Goal: Task Accomplishment & Management: Use online tool/utility

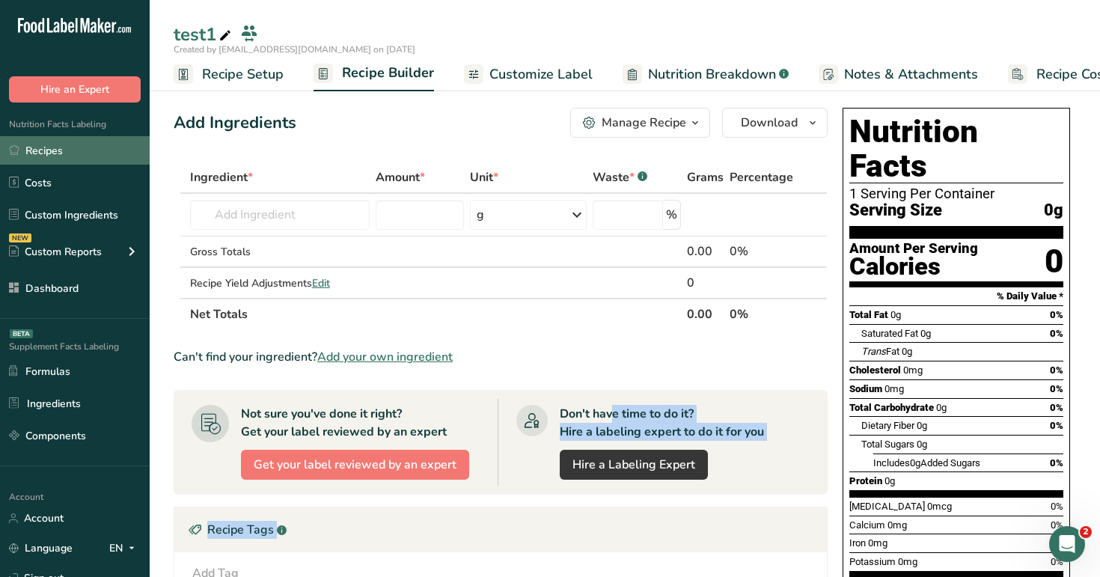
click at [96, 157] on link "Recipes" at bounding box center [75, 150] width 150 height 28
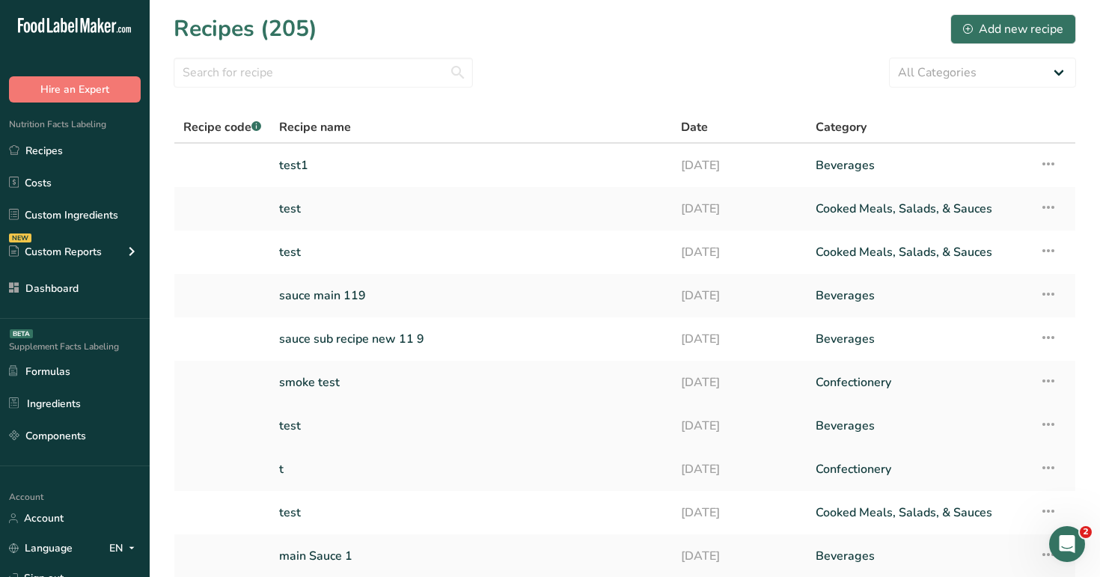
scroll to position [121, 0]
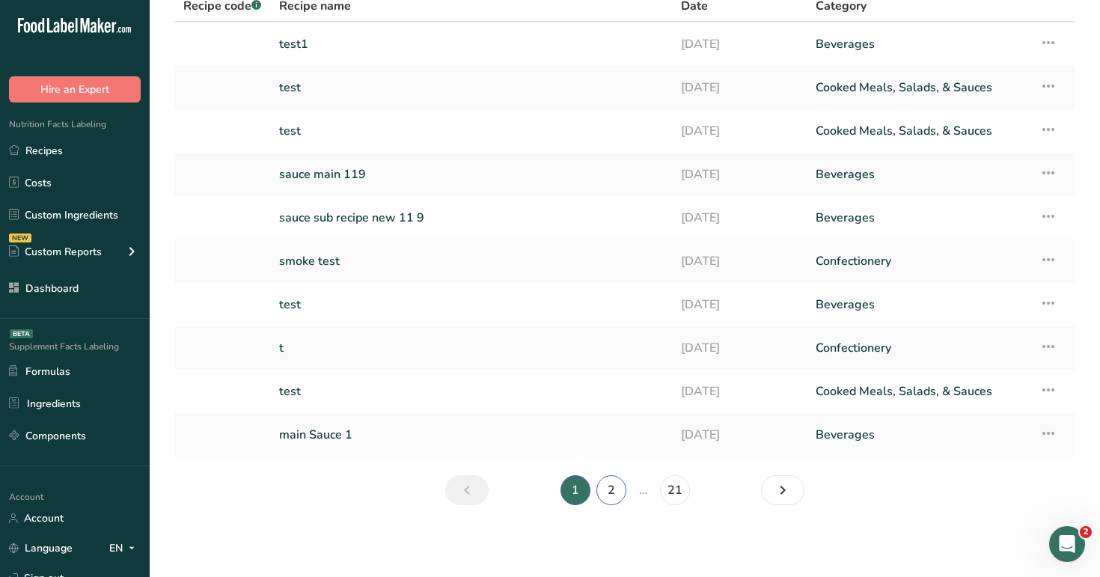
click at [621, 495] on link "2" at bounding box center [611, 490] width 30 height 30
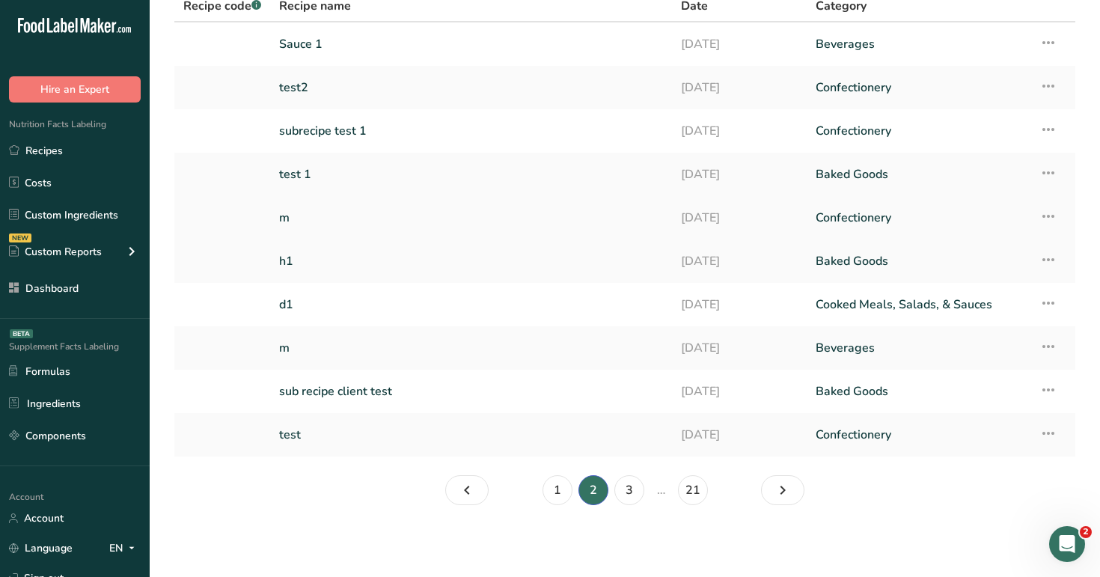
click at [372, 221] on link "m" at bounding box center [471, 217] width 384 height 31
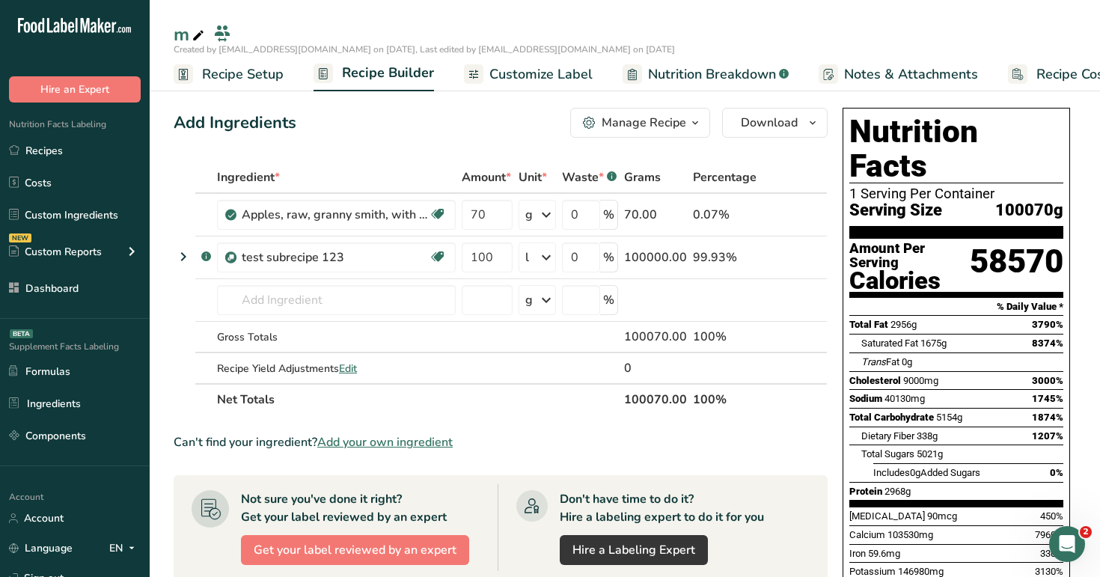
click at [236, 84] on link "Recipe Setup" at bounding box center [229, 75] width 110 height 34
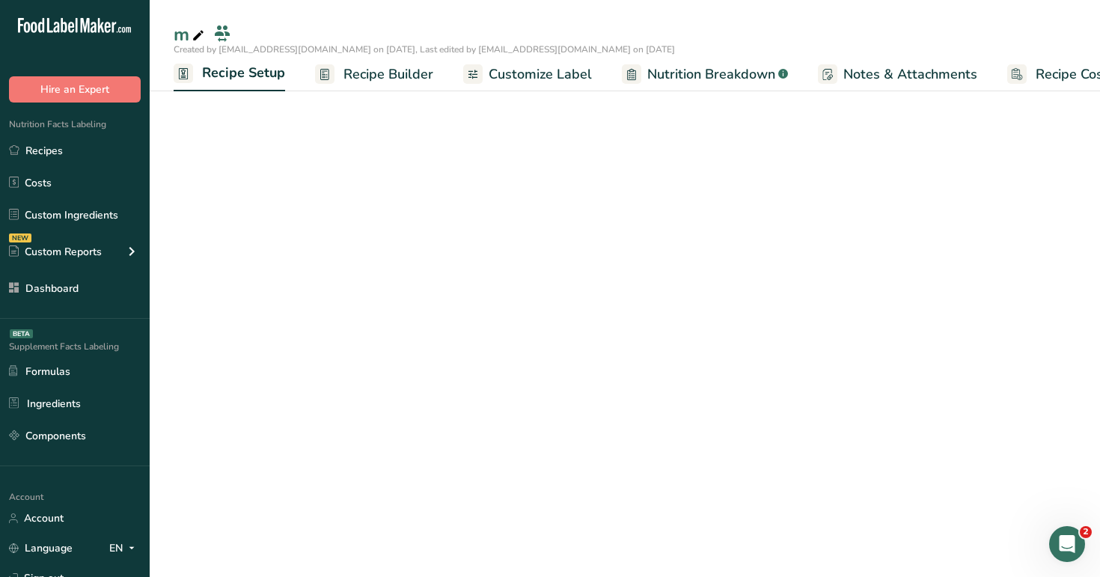
scroll to position [0, 5]
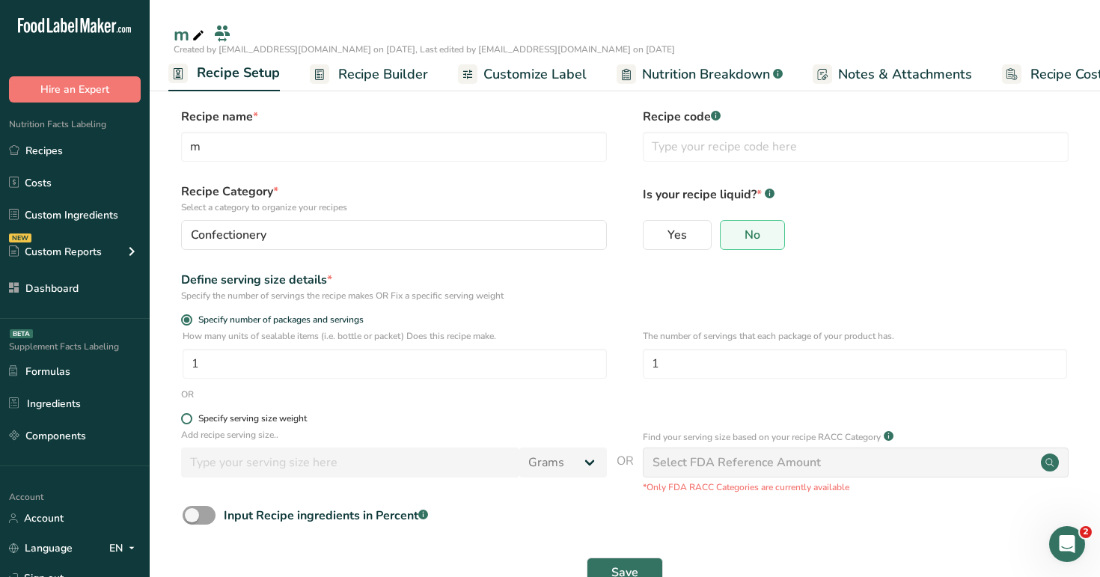
click at [219, 417] on div "Specify serving size weight" at bounding box center [252, 418] width 109 height 11
click at [191, 417] on input "Specify serving size weight" at bounding box center [186, 419] width 10 height 10
radio input "true"
radio input "false"
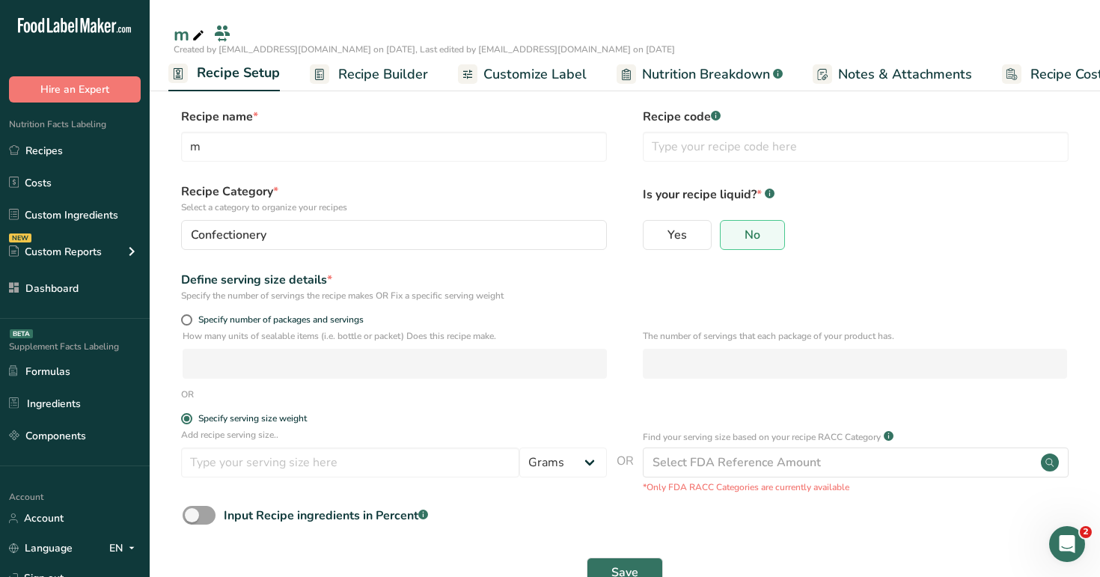
click at [285, 478] on div "Add recipe serving size.. Grams kg mg mcg lb oz l mL fl oz tbsp tsp cup qt gall…" at bounding box center [394, 456] width 426 height 57
click at [266, 317] on span "Specify number of packages and servings" at bounding box center [277, 319] width 171 height 11
click at [191, 317] on input "Specify number of packages and servings" at bounding box center [186, 320] width 10 height 10
radio input "true"
radio input "false"
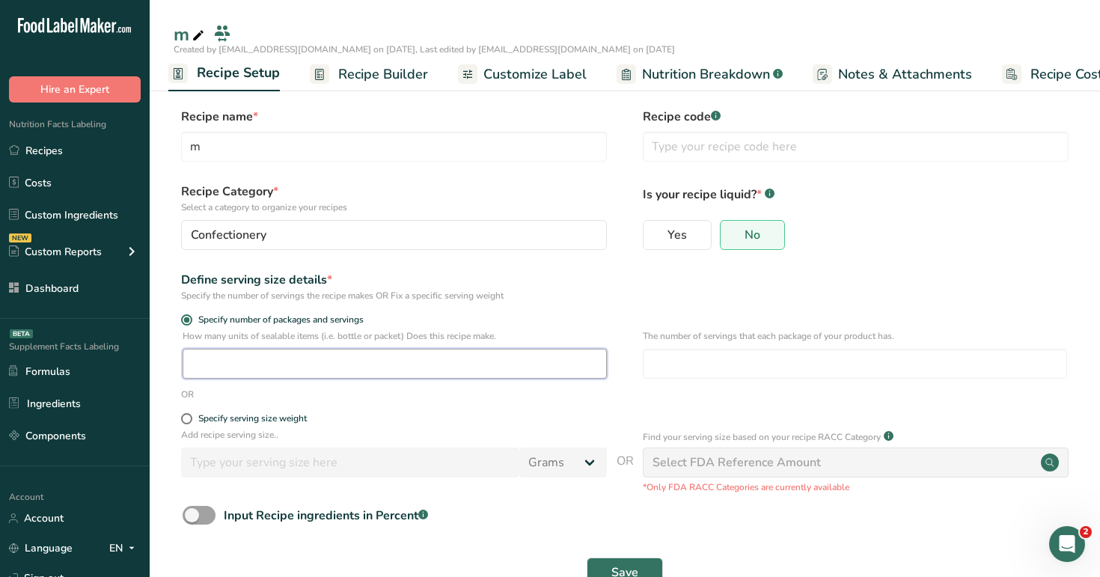
click at [287, 361] on input "number" at bounding box center [395, 364] width 424 height 30
type input "5"
click at [749, 359] on input "number" at bounding box center [855, 364] width 424 height 30
type input "5"
click at [641, 561] on button "Save" at bounding box center [625, 573] width 76 height 30
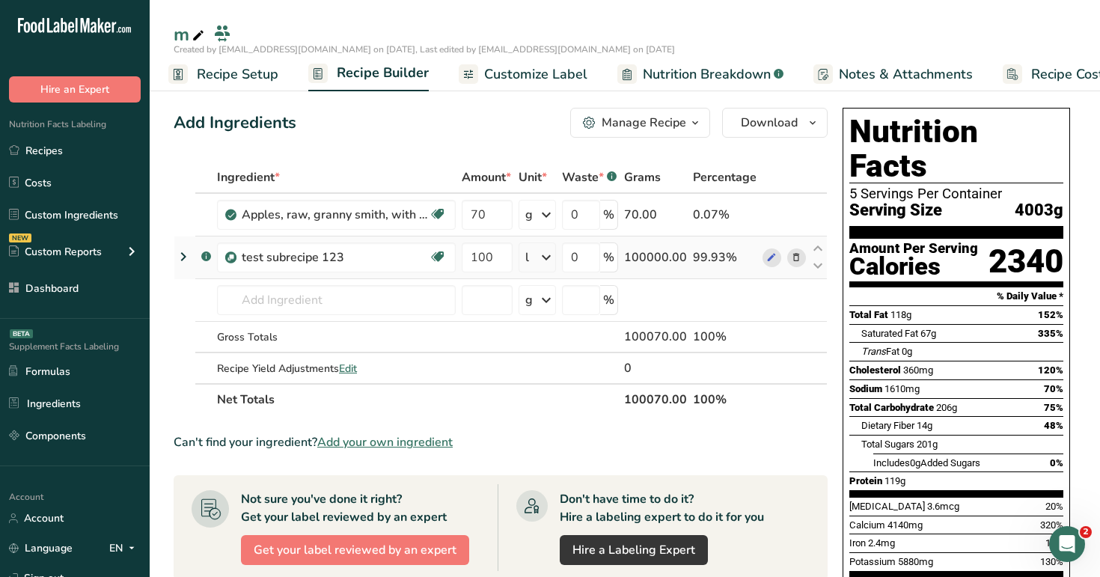
click at [533, 261] on div "l" at bounding box center [537, 257] width 37 height 30
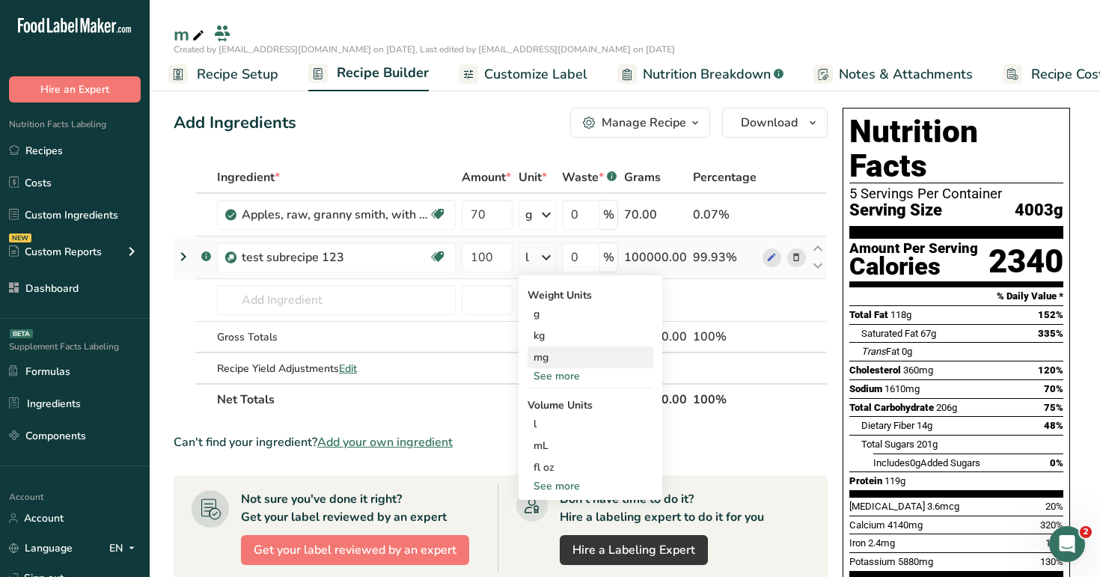
click at [552, 367] on div "mg" at bounding box center [591, 357] width 126 height 22
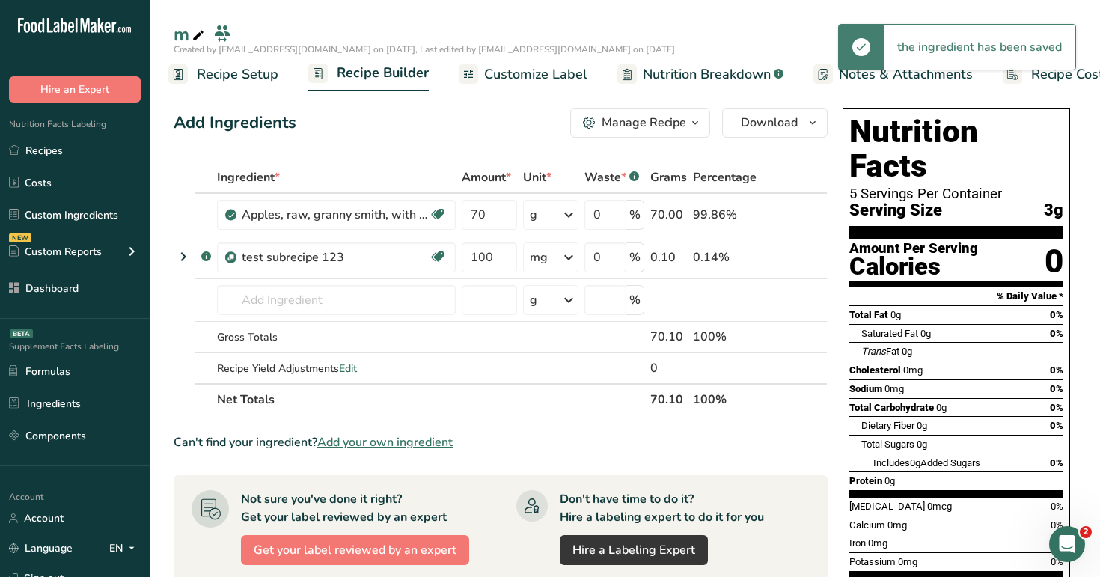
click at [684, 76] on span "Nutrition Breakdown" at bounding box center [707, 74] width 128 height 20
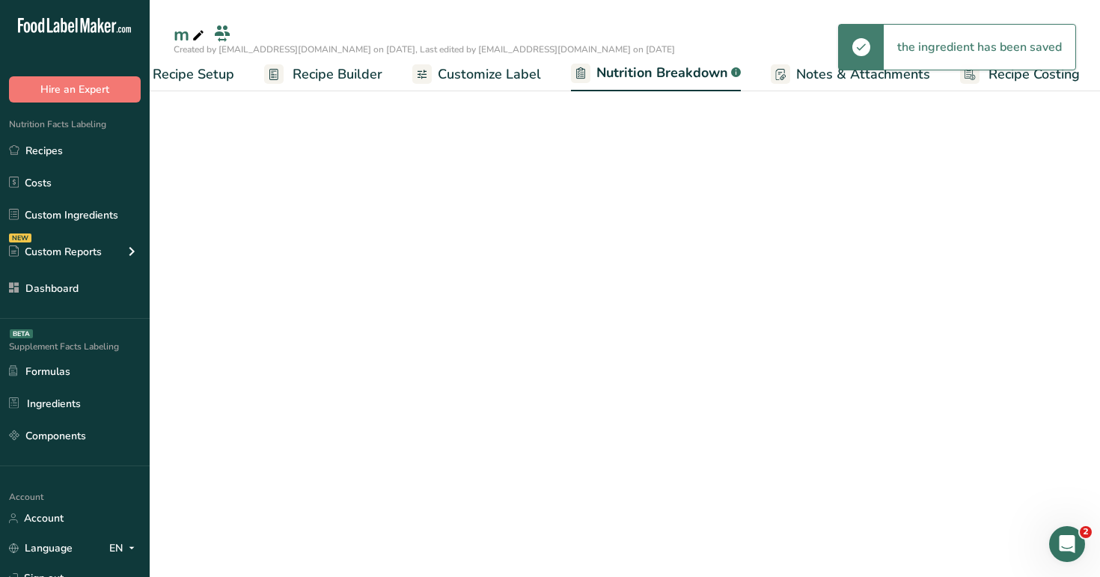
scroll to position [0, 52]
select select "Calories"
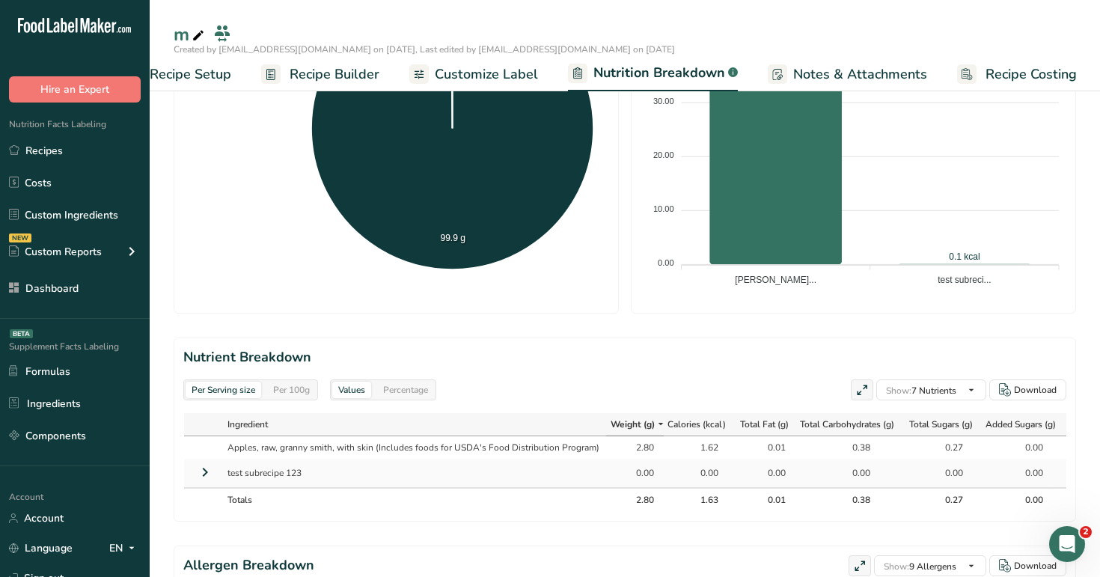
scroll to position [569, 0]
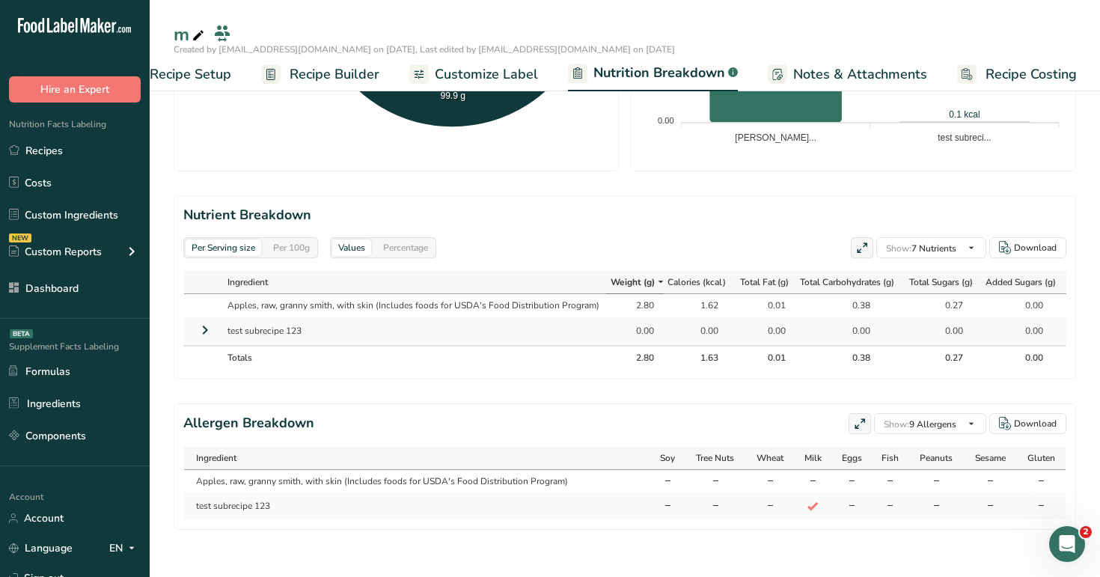
click at [201, 325] on icon at bounding box center [205, 330] width 18 height 27
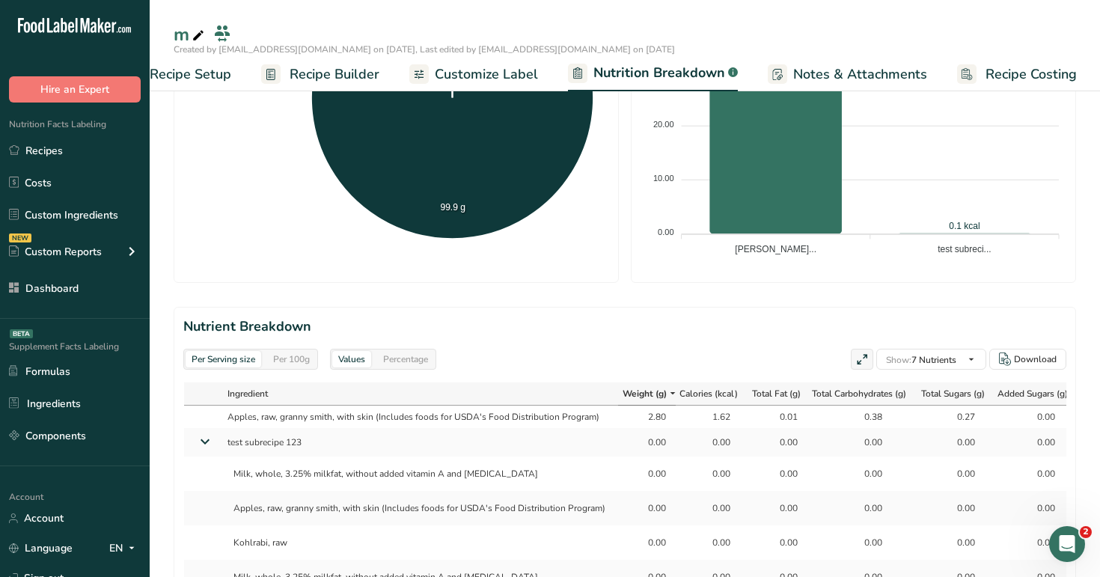
click at [302, 71] on span "Recipe Builder" at bounding box center [335, 74] width 90 height 20
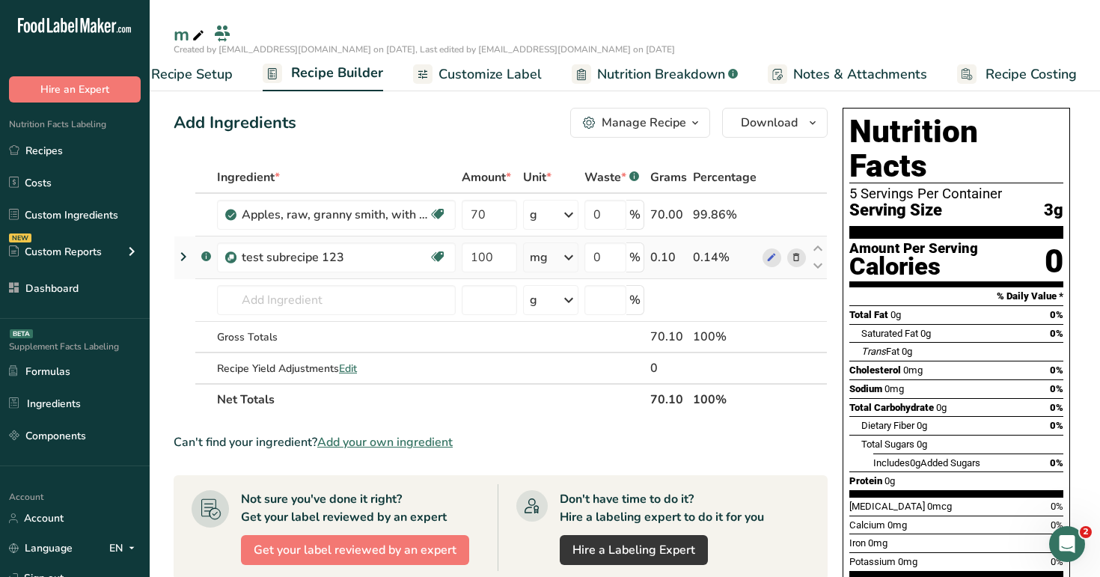
click at [562, 259] on icon at bounding box center [569, 257] width 18 height 27
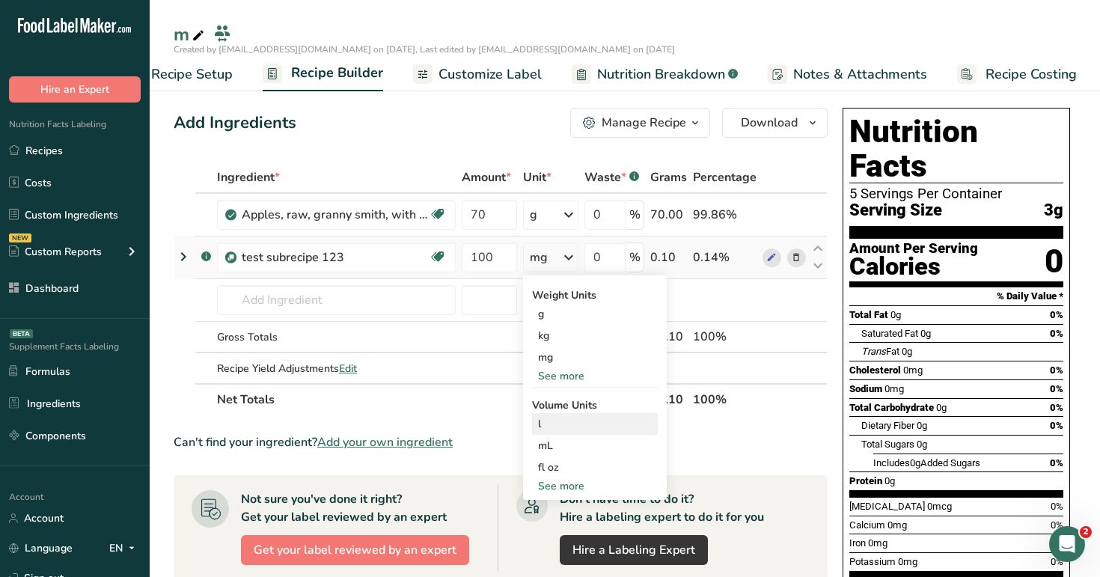
click at [564, 424] on div "l" at bounding box center [595, 424] width 114 height 16
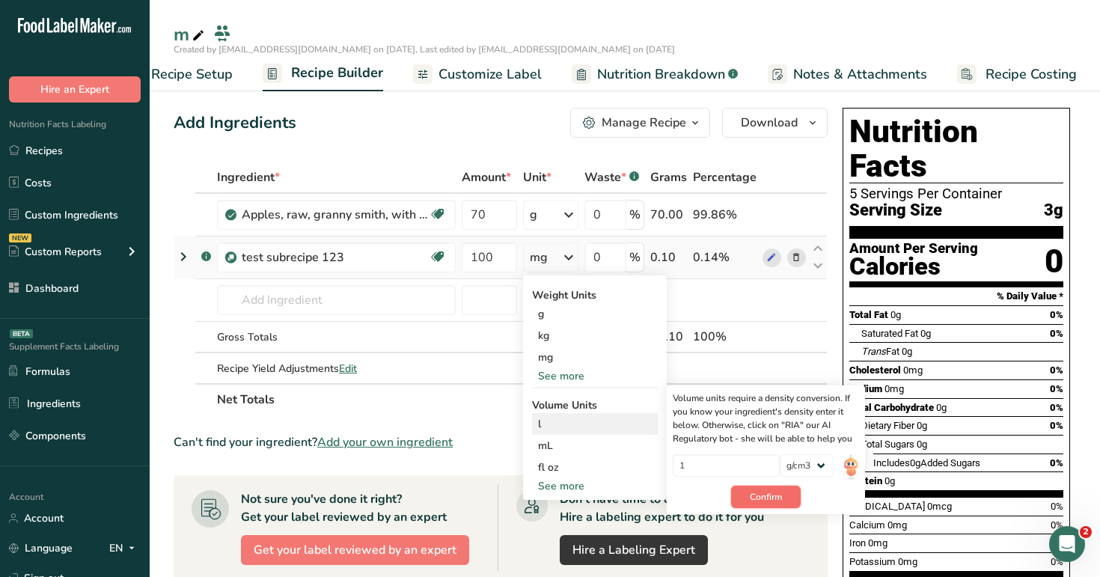
click at [769, 506] on button "Confirm" at bounding box center [766, 497] width 70 height 22
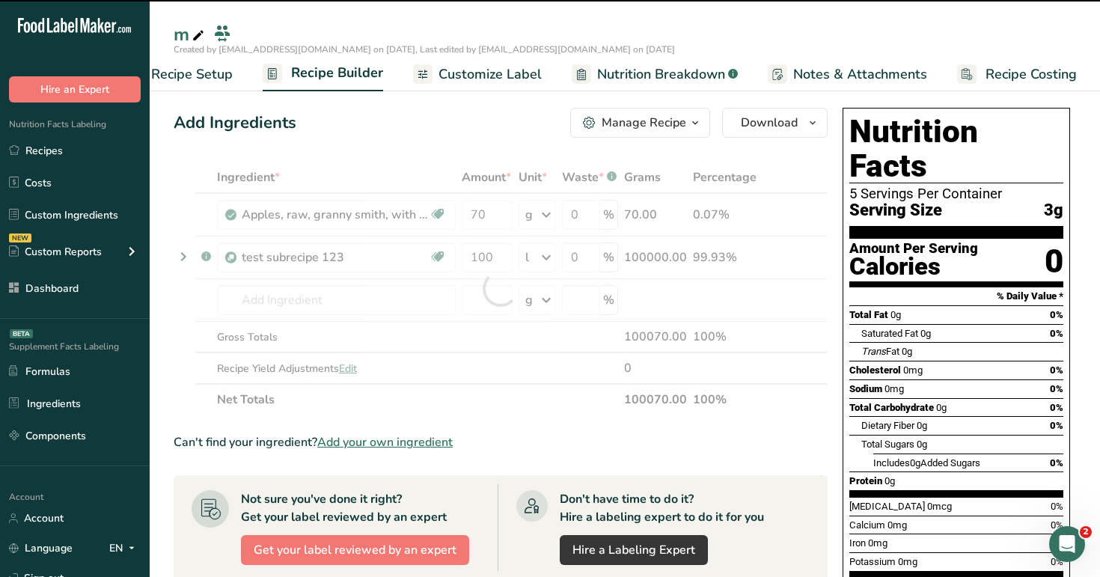
click at [588, 373] on div at bounding box center [501, 289] width 654 height 254
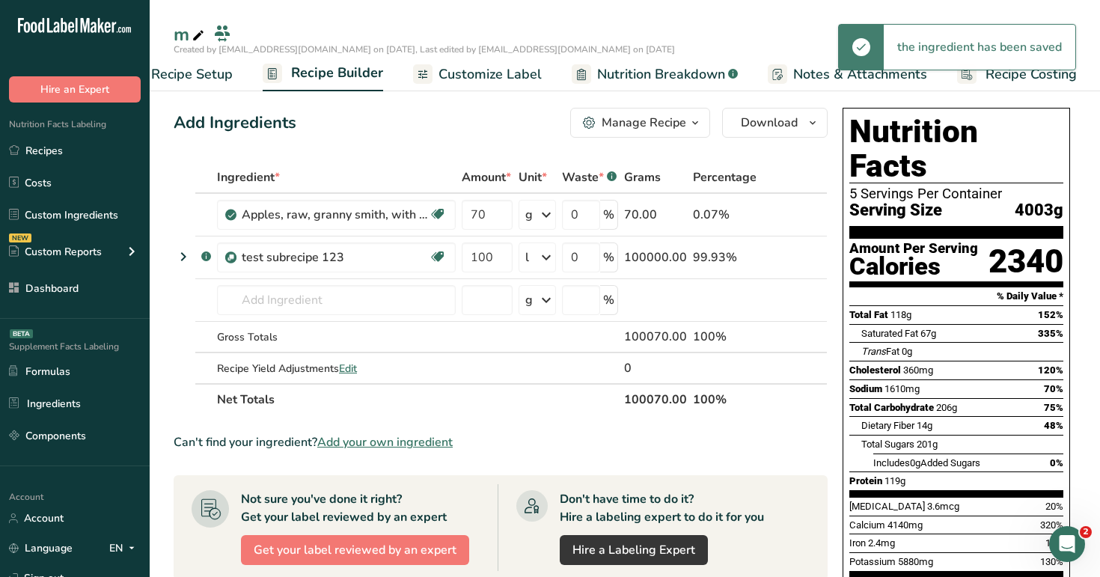
click at [625, 77] on span "Nutrition Breakdown" at bounding box center [661, 74] width 128 height 20
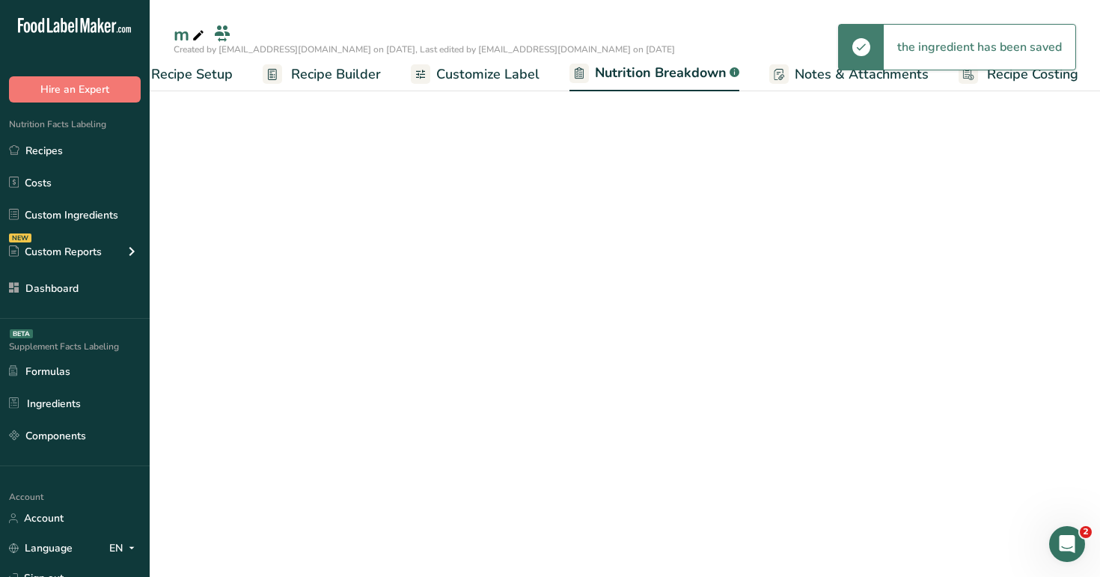
scroll to position [0, 52]
select select "Calories"
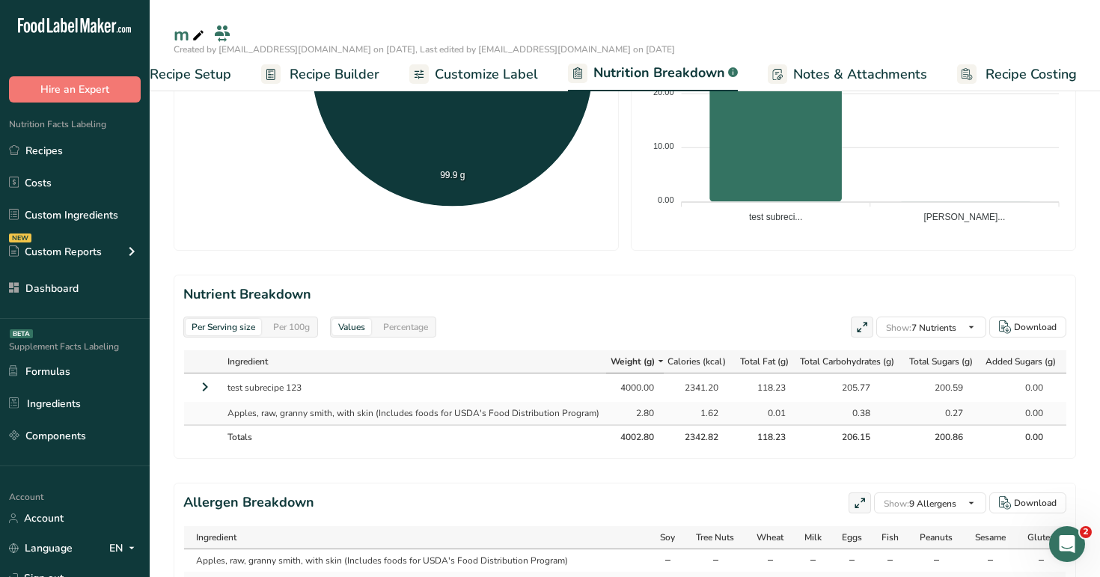
scroll to position [569, 0]
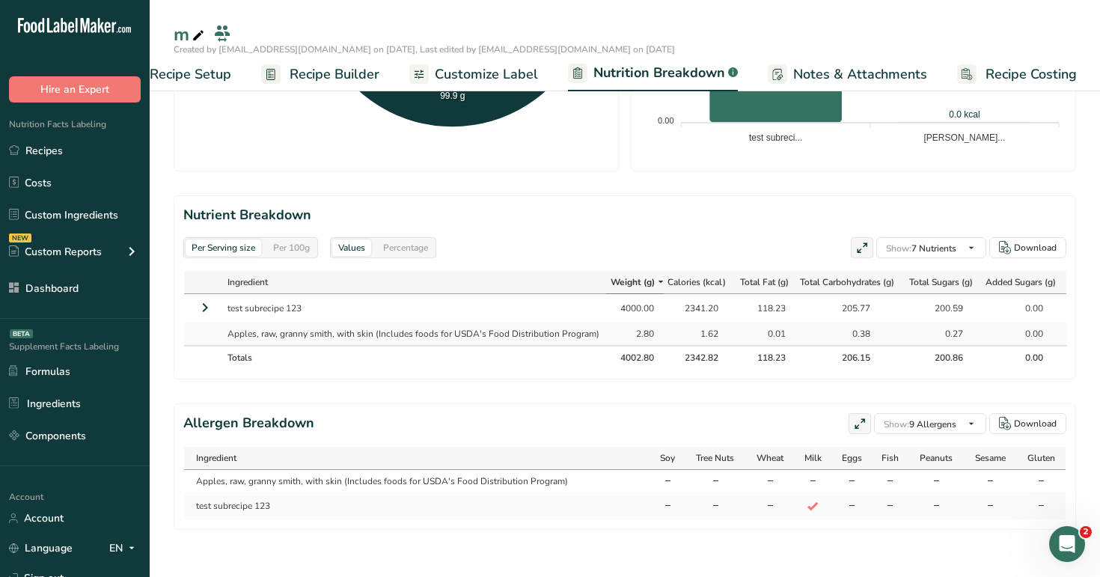
click at [209, 323] on td at bounding box center [202, 334] width 37 height 22
click at [206, 310] on icon at bounding box center [205, 307] width 18 height 27
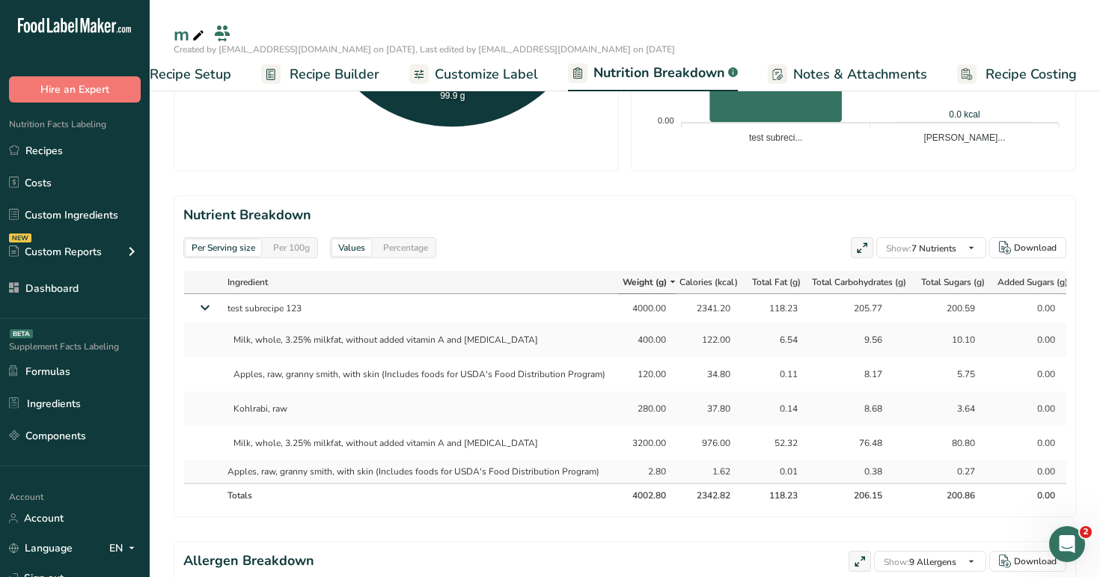
click at [329, 70] on span "Recipe Builder" at bounding box center [335, 74] width 90 height 20
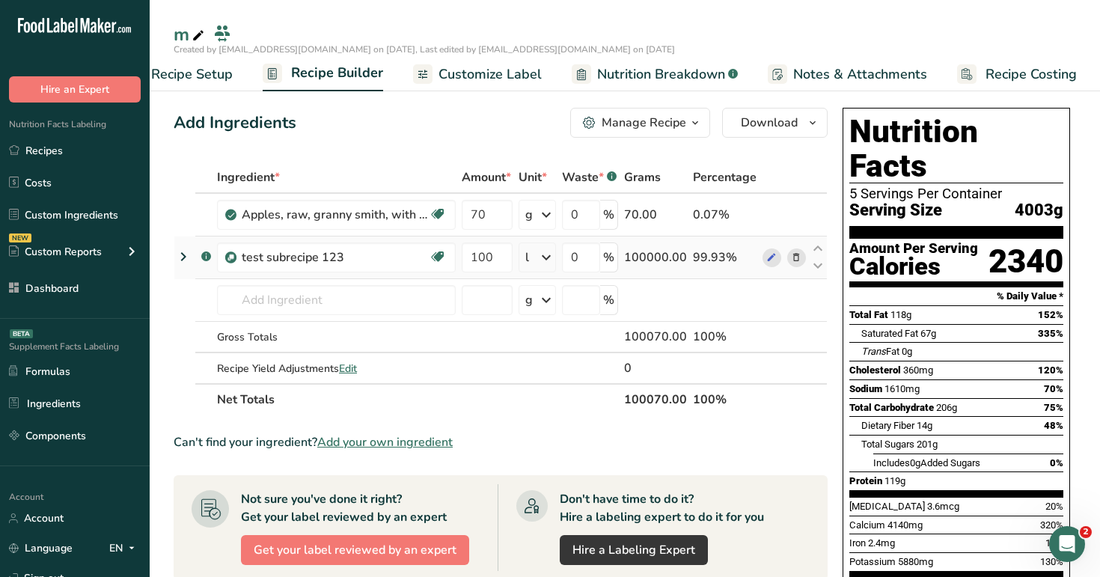
click at [184, 251] on icon at bounding box center [183, 256] width 18 height 27
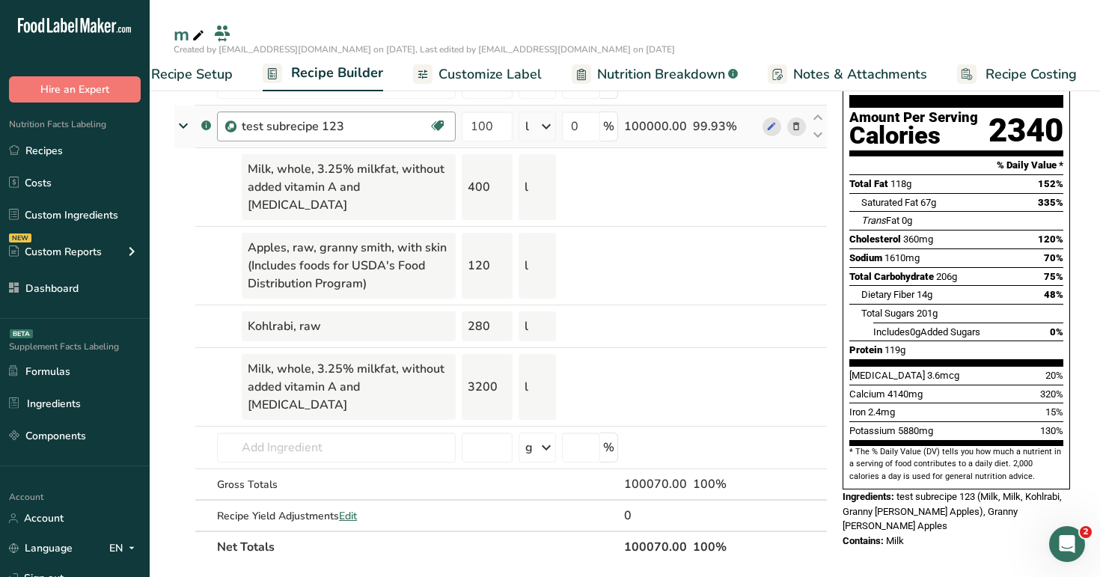
scroll to position [143, 0]
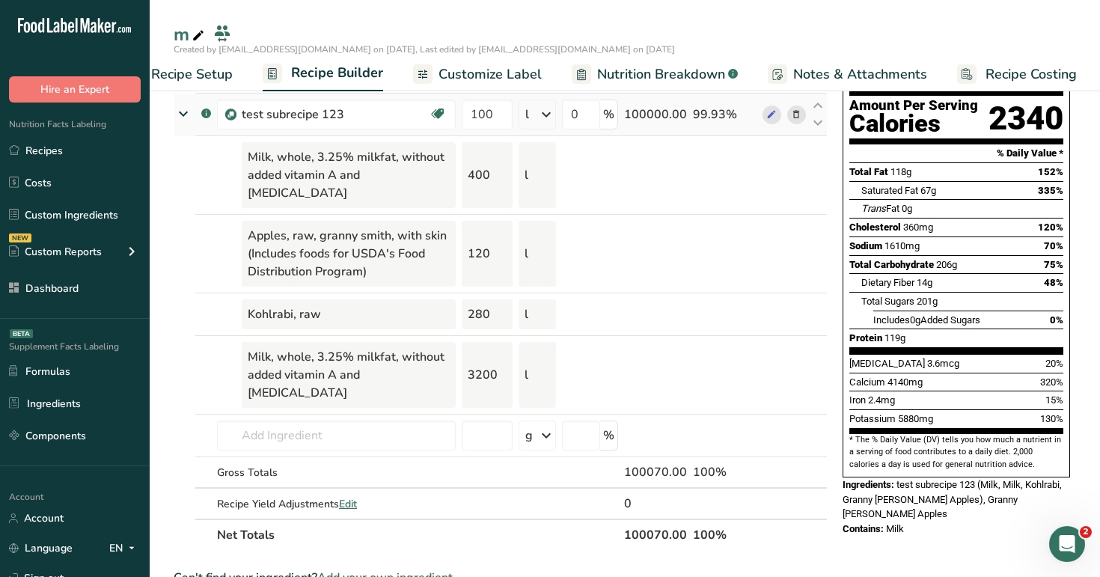
click at [181, 114] on icon at bounding box center [183, 114] width 27 height 18
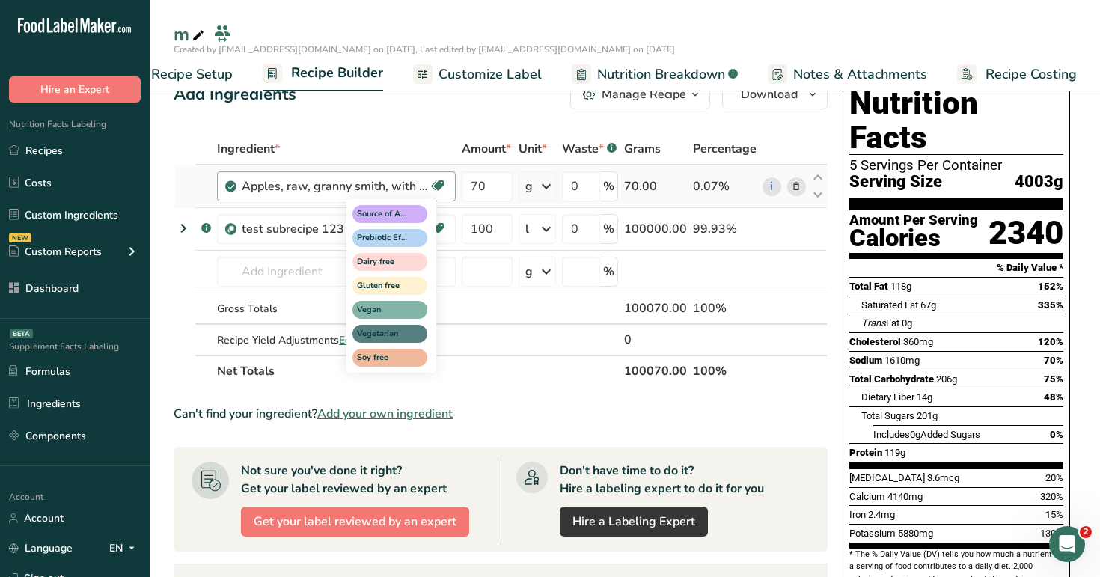
scroll to position [0, 0]
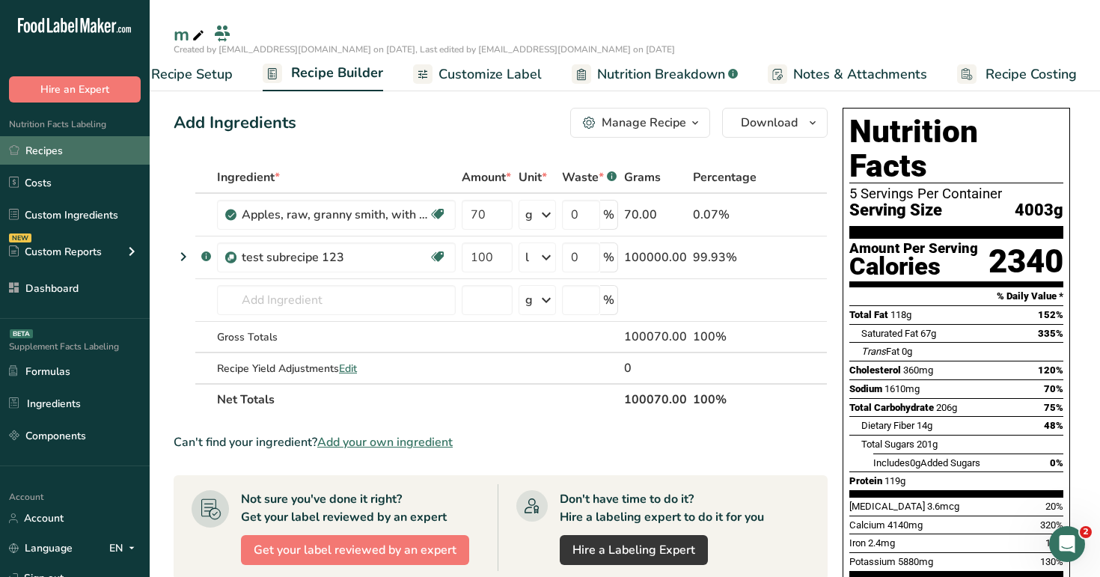
click at [90, 147] on link "Recipes" at bounding box center [75, 150] width 150 height 28
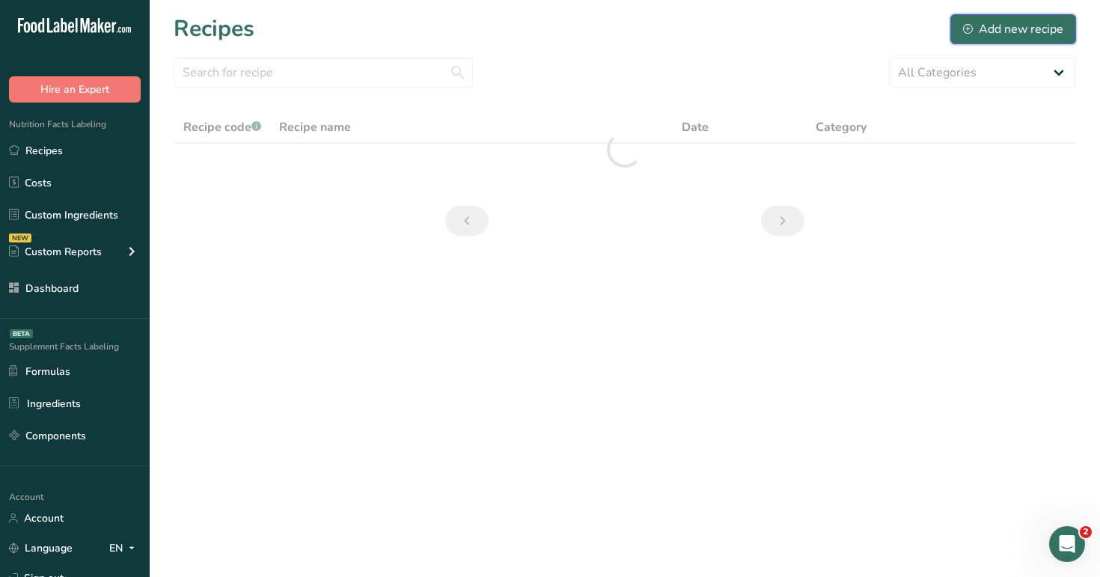
click at [1018, 21] on div "Add new recipe" at bounding box center [1013, 29] width 100 height 18
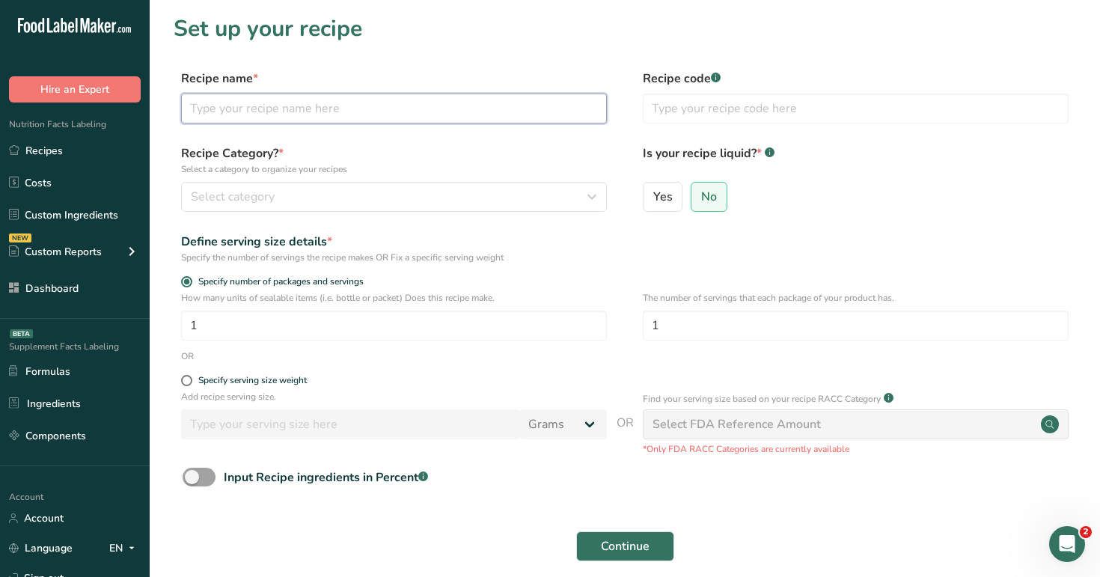
click at [527, 110] on input "text" at bounding box center [394, 109] width 426 height 30
type input "t"
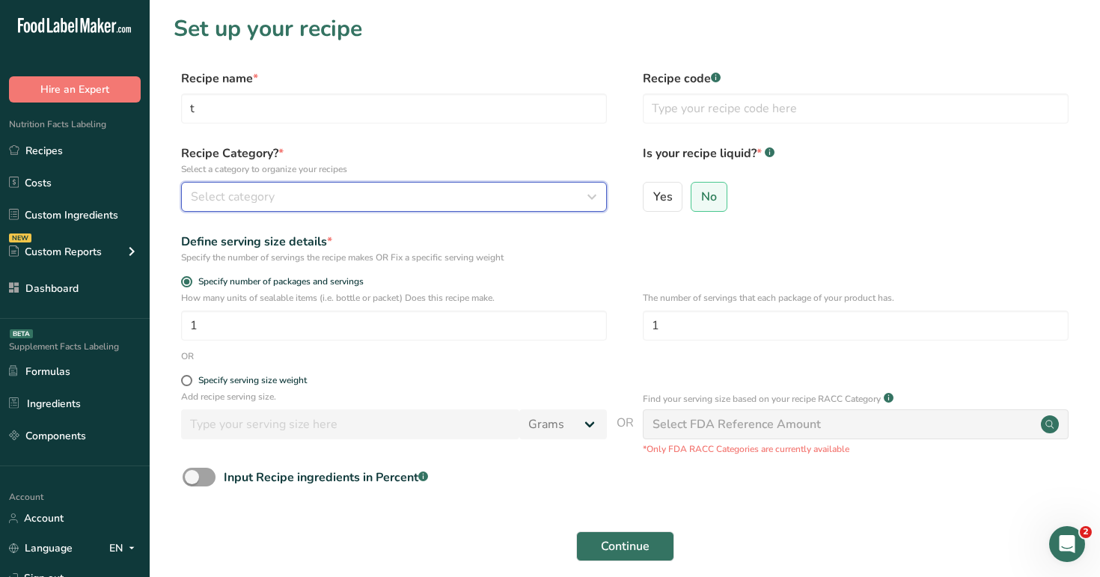
click at [491, 198] on div "Select category" at bounding box center [389, 197] width 397 height 18
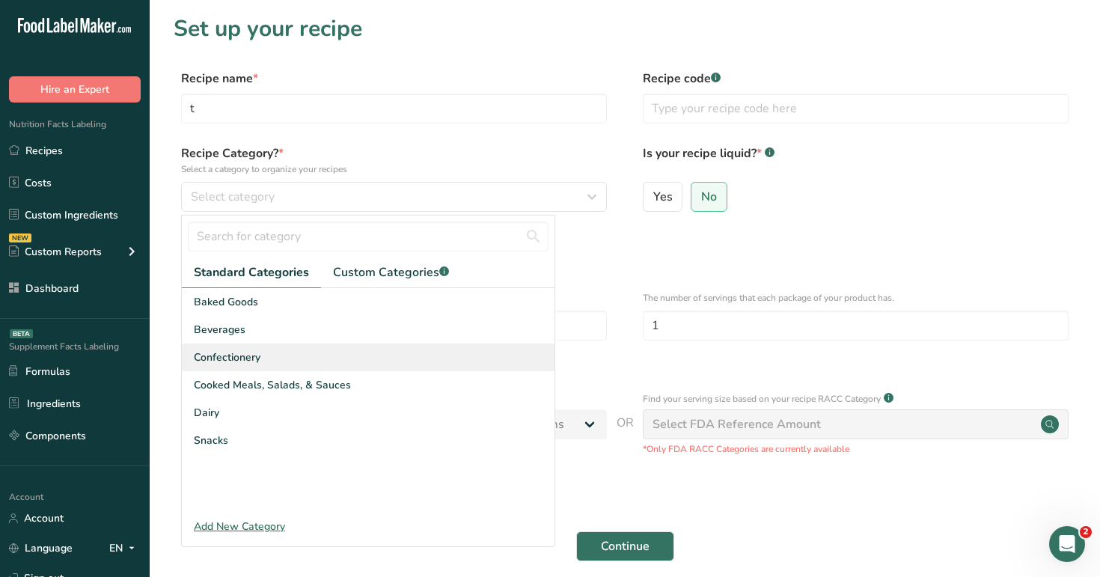
click at [455, 353] on div "Confectionery" at bounding box center [368, 357] width 373 height 28
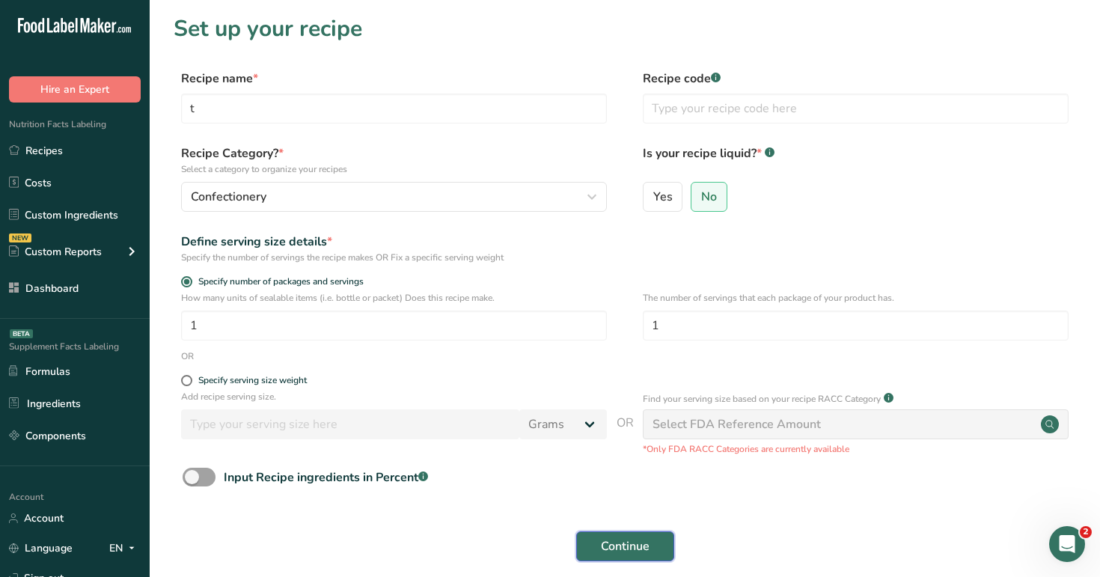
click at [626, 537] on span "Continue" at bounding box center [625, 546] width 49 height 18
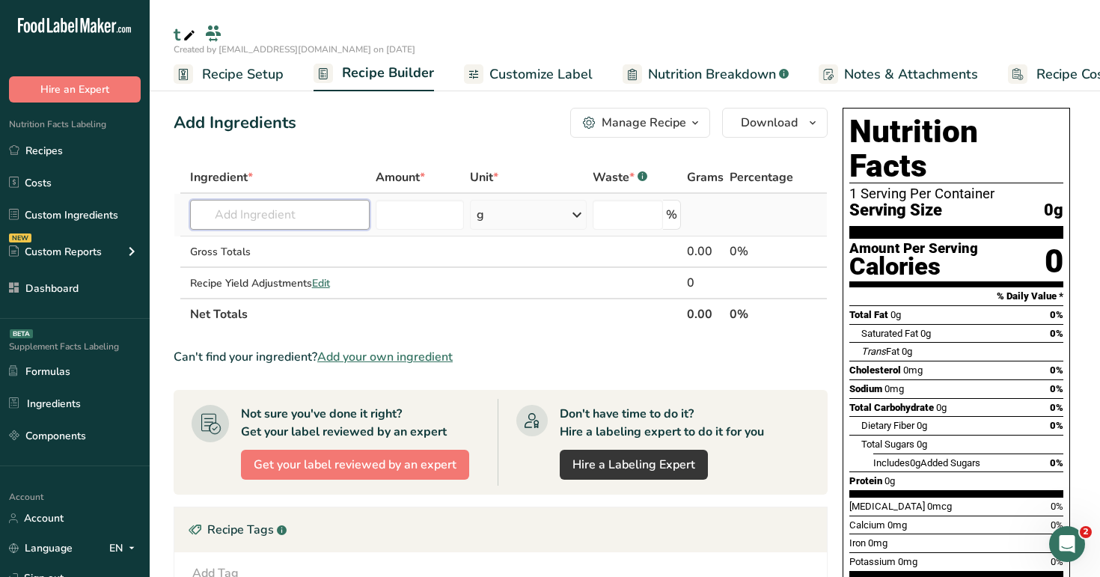
click at [281, 219] on input "text" at bounding box center [280, 215] width 180 height 30
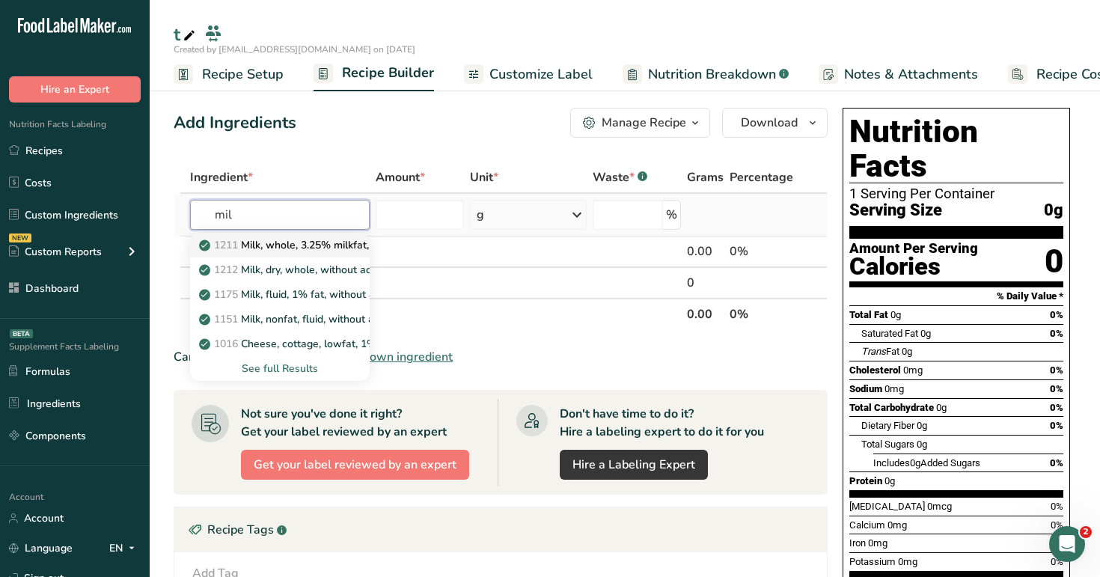
type input "mil"
click at [281, 250] on p "1211 Milk, whole, 3.25% milkfat, without added vitamin A and vitamin D" at bounding box center [401, 245] width 399 height 16
type input "Milk, whole, 3.25% milkfat, without added vitamin A and [MEDICAL_DATA]"
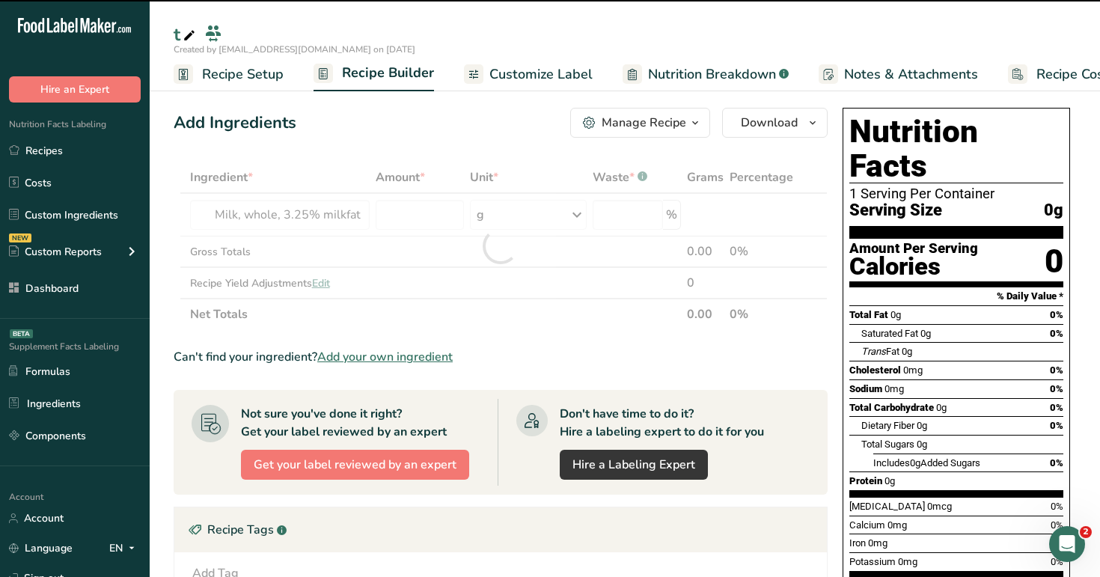
type input "0"
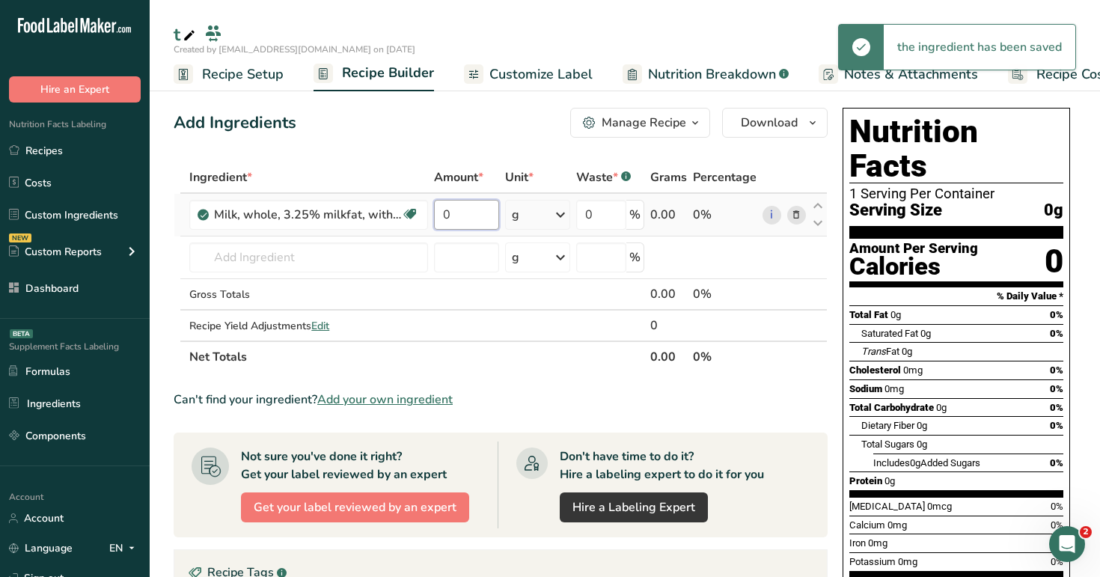
click at [462, 219] on input "0" at bounding box center [466, 215] width 64 height 30
paste input "123.12312"
type input "123.12312"
click at [480, 117] on div "Add Ingredients Manage Recipe Delete Recipe Duplicate Recipe Scale Recipe Save …" at bounding box center [501, 123] width 654 height 30
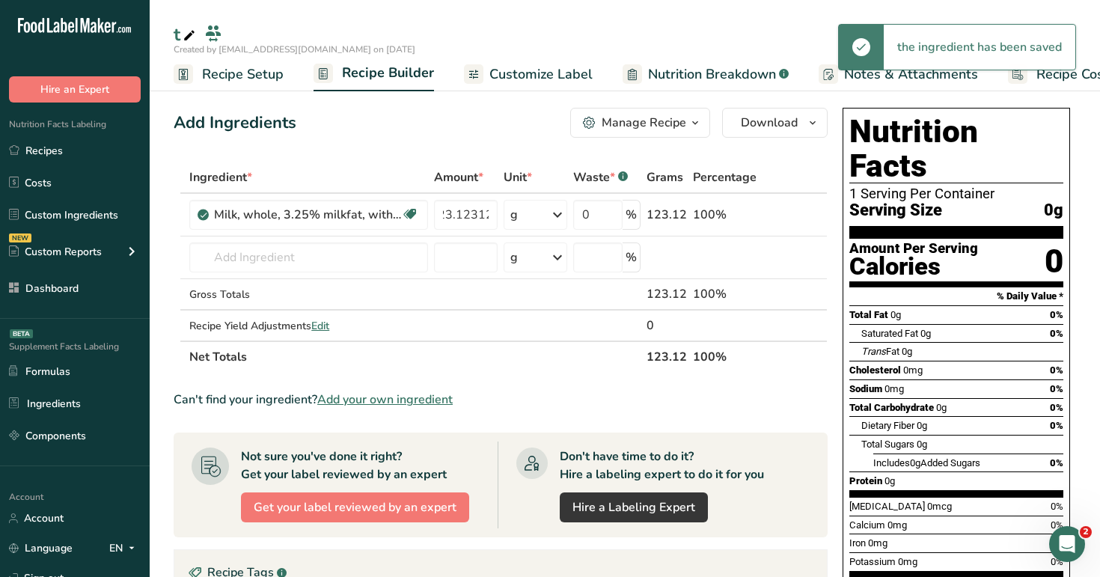
scroll to position [0, 0]
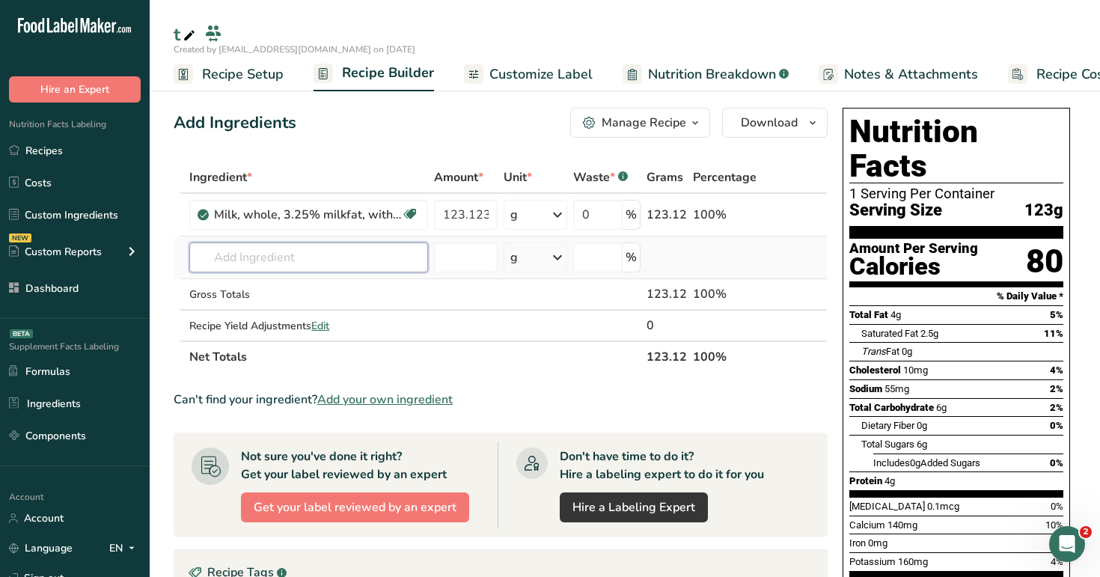
click at [327, 246] on input "text" at bounding box center [308, 257] width 239 height 30
click at [327, 292] on div "custom 1" at bounding box center [296, 288] width 191 height 16
type input "custom 1"
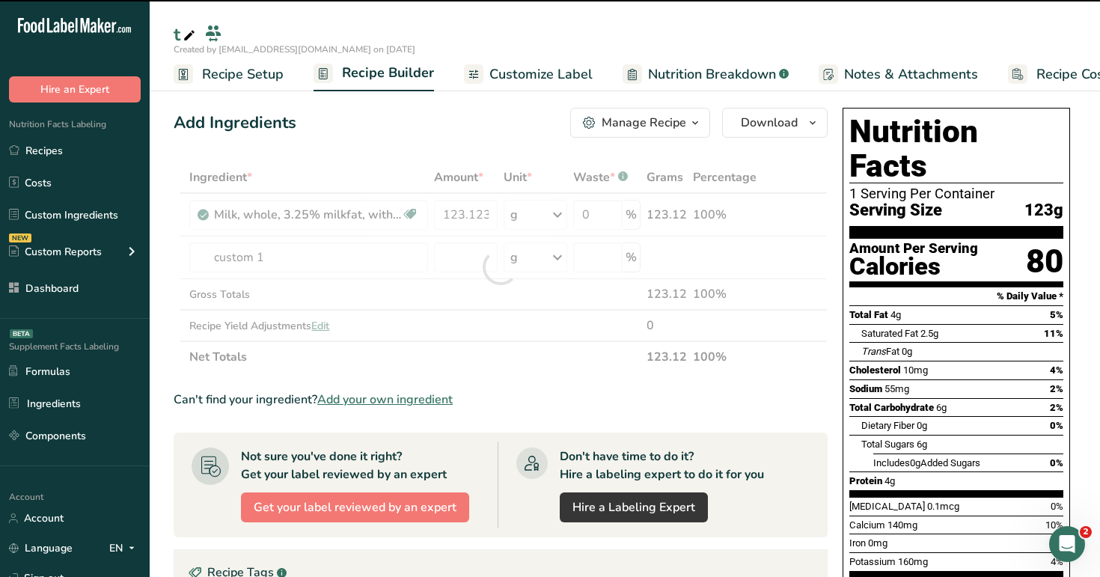
type input "0"
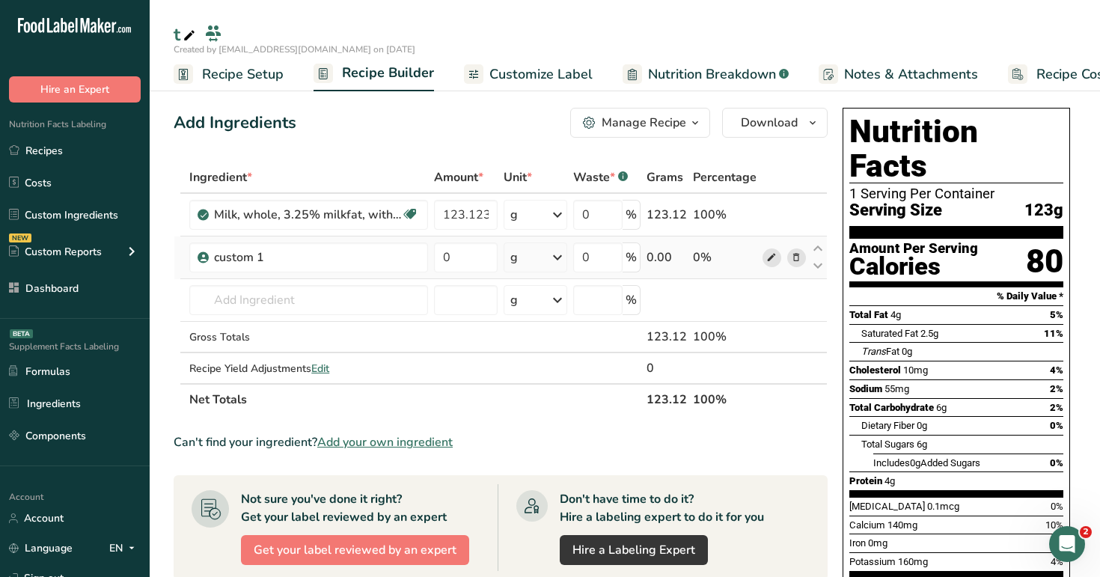
click at [775, 261] on icon at bounding box center [771, 258] width 10 height 16
click at [332, 309] on input "text" at bounding box center [308, 300] width 239 height 30
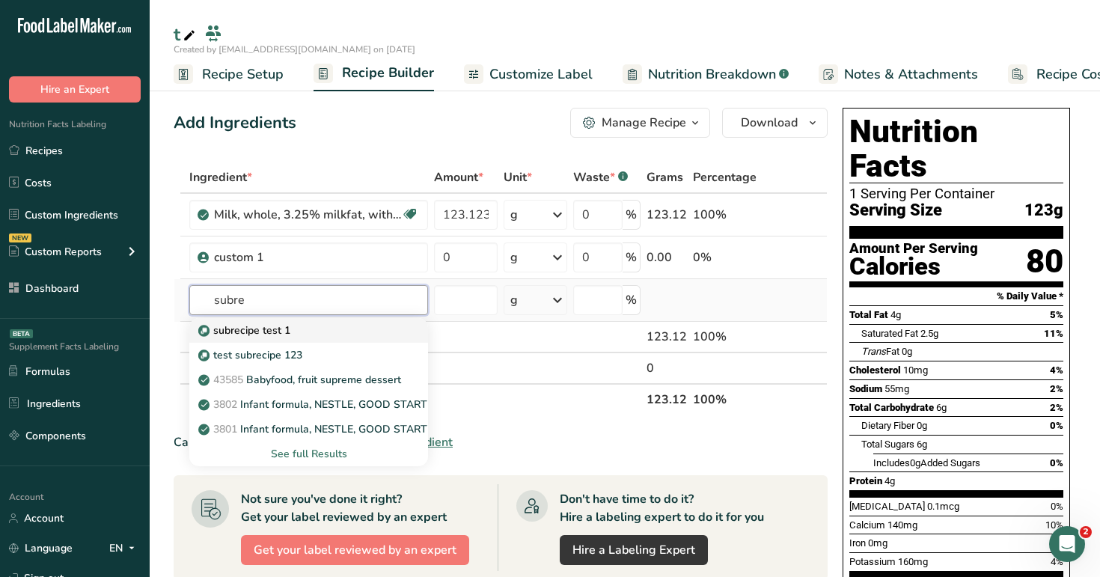
type input "subre"
click at [309, 335] on div "subrecipe test 1" at bounding box center [296, 331] width 191 height 16
type input "subrecipe test 1"
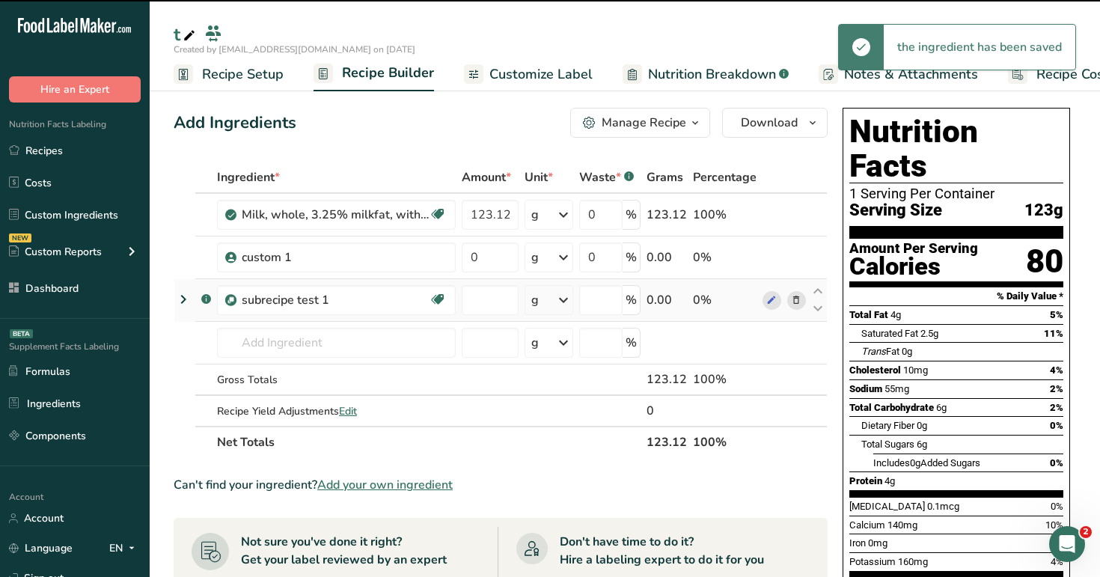
type input "0"
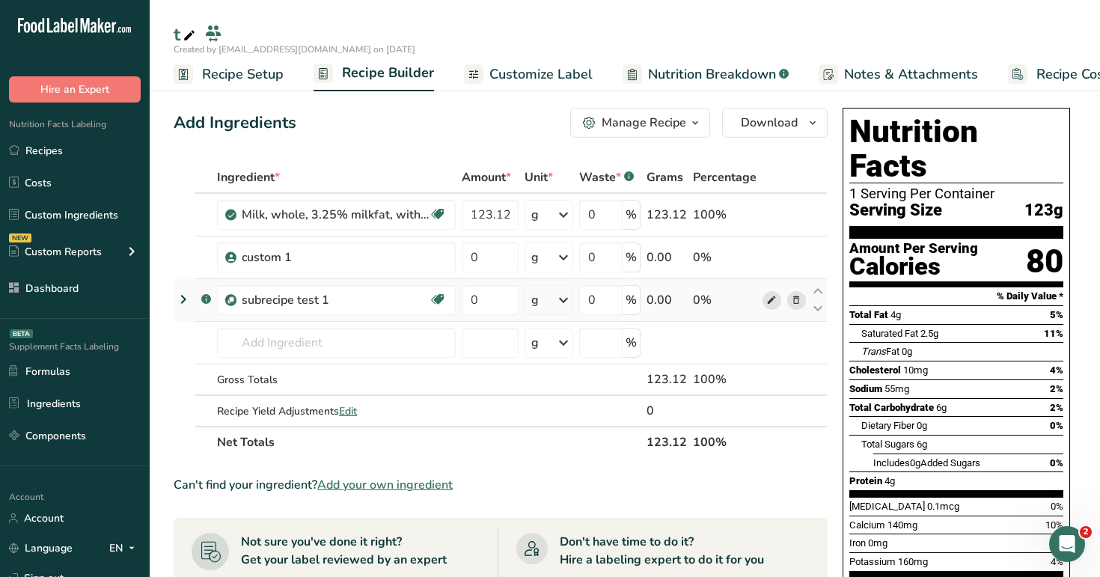
click at [766, 300] on icon at bounding box center [771, 301] width 10 height 16
click at [772, 307] on icon at bounding box center [771, 301] width 10 height 16
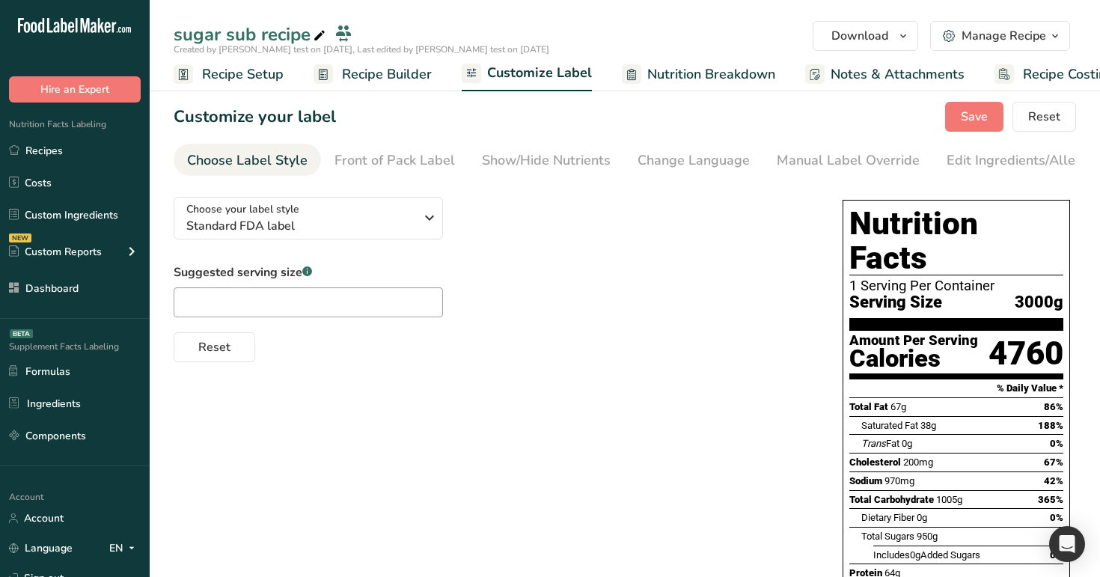
scroll to position [0, 38]
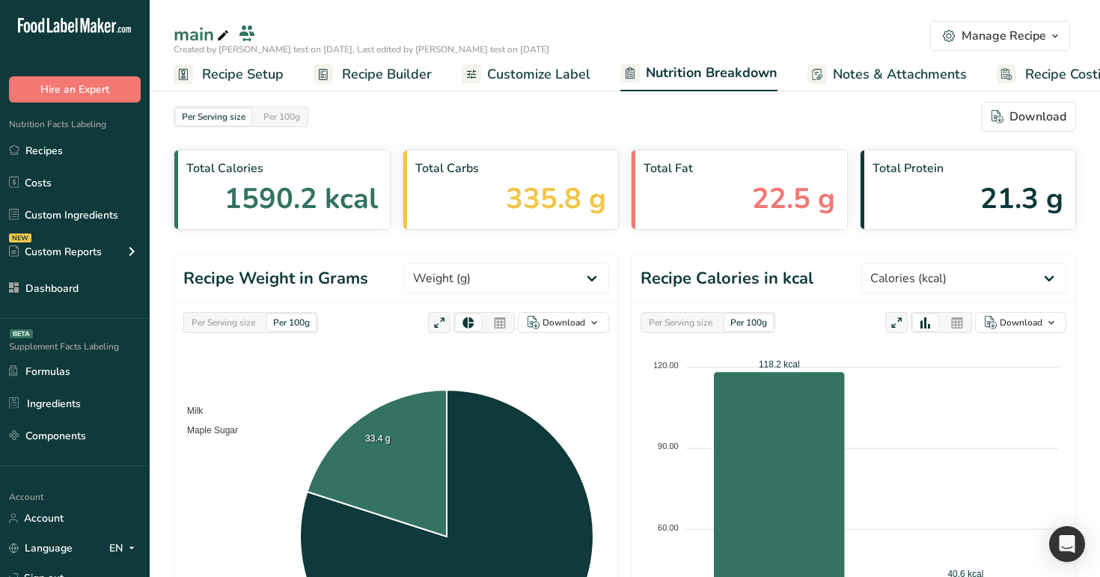
select select "Calories"
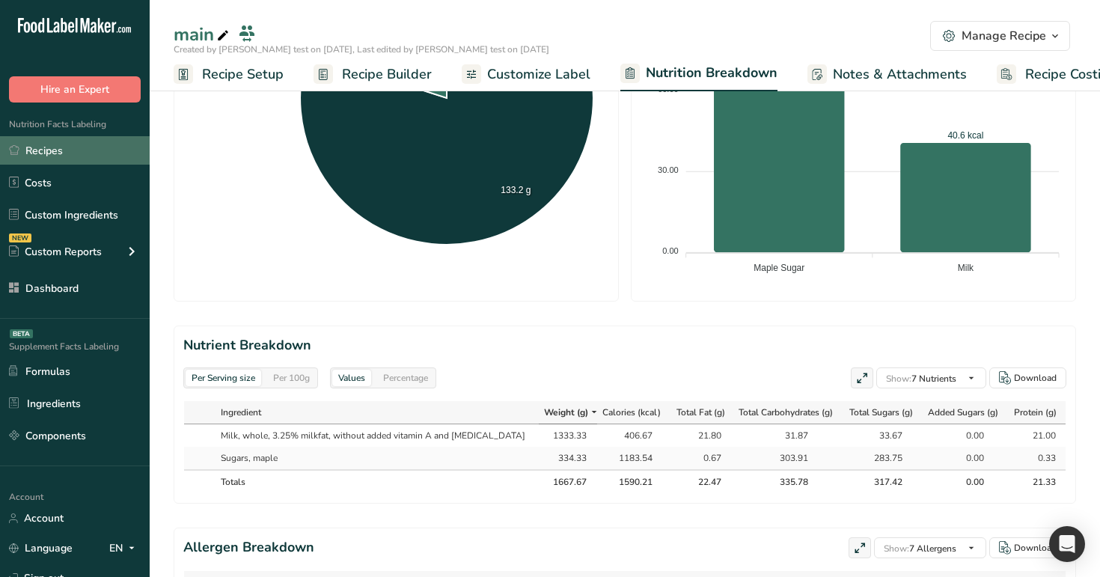
scroll to position [0, 40]
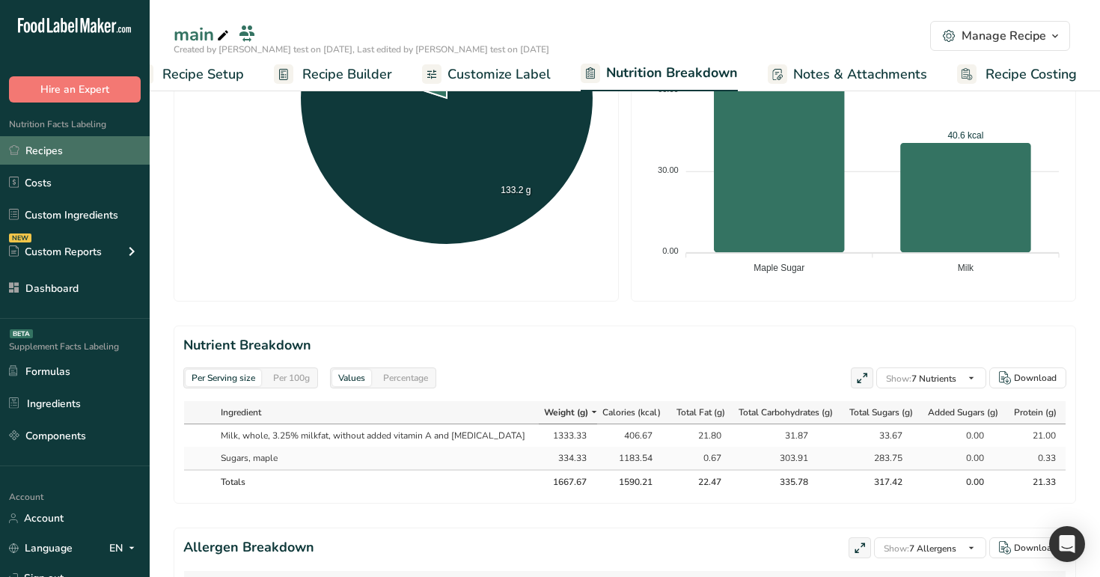
click at [69, 147] on link "Recipes" at bounding box center [75, 150] width 150 height 28
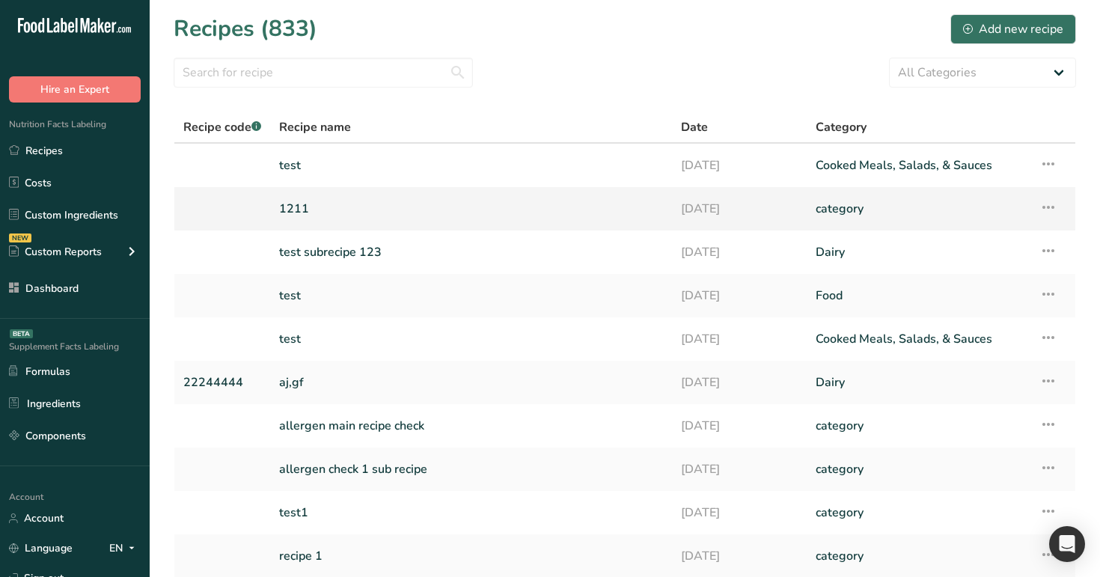
click at [327, 204] on link "1211" at bounding box center [471, 208] width 384 height 31
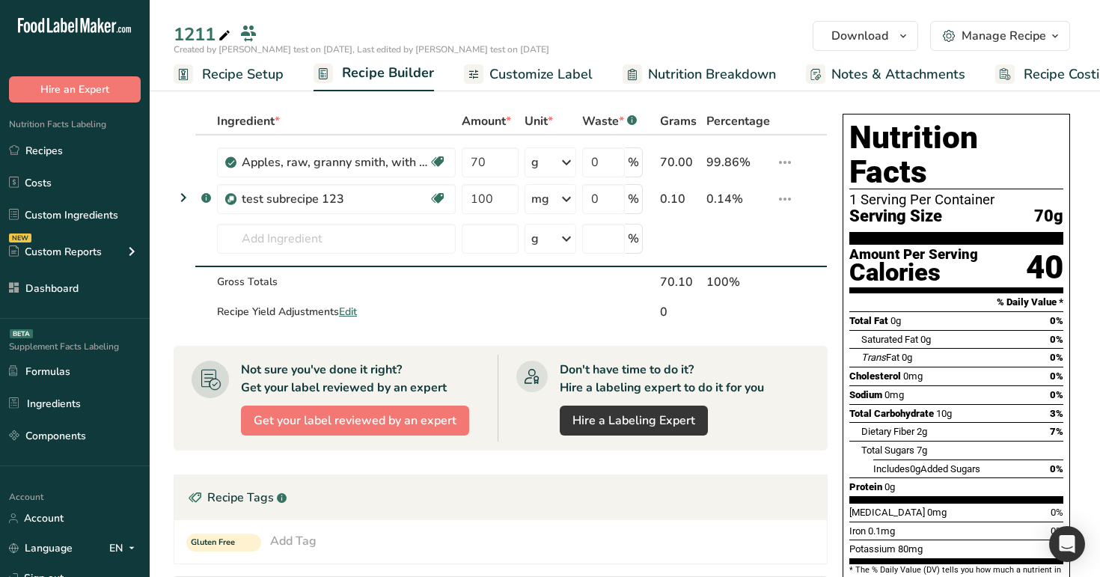
click at [252, 66] on span "Recipe Setup" at bounding box center [243, 74] width 82 height 20
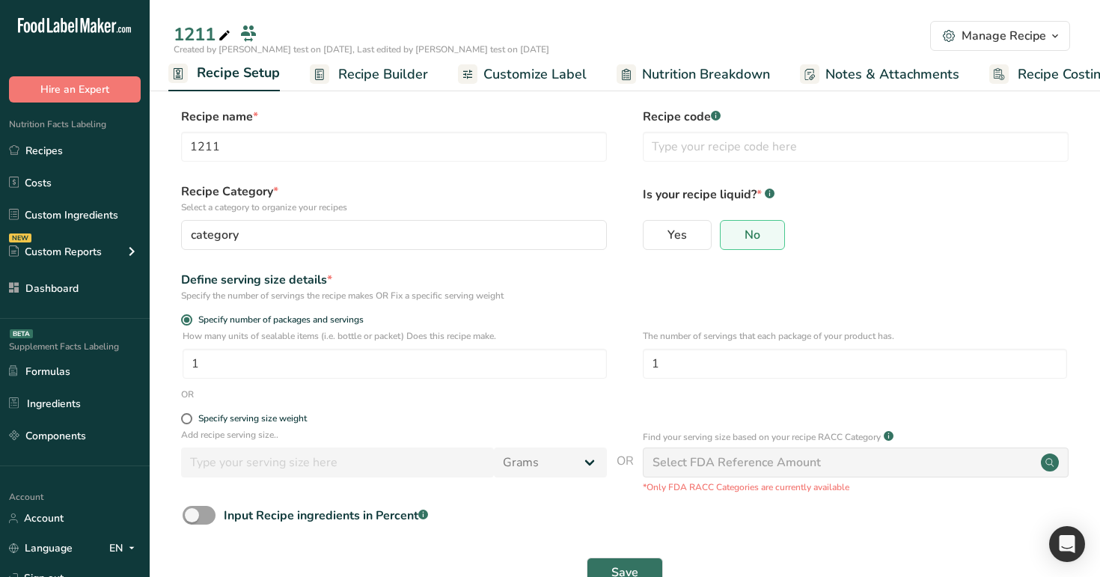
scroll to position [43, 0]
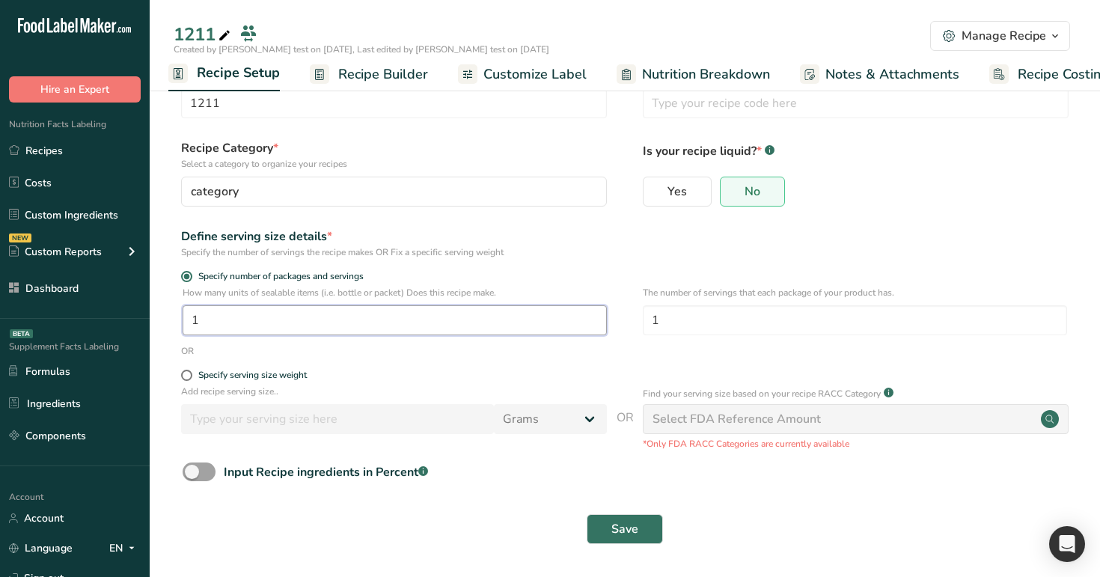
click at [299, 323] on input "1" at bounding box center [395, 320] width 424 height 30
type input "5"
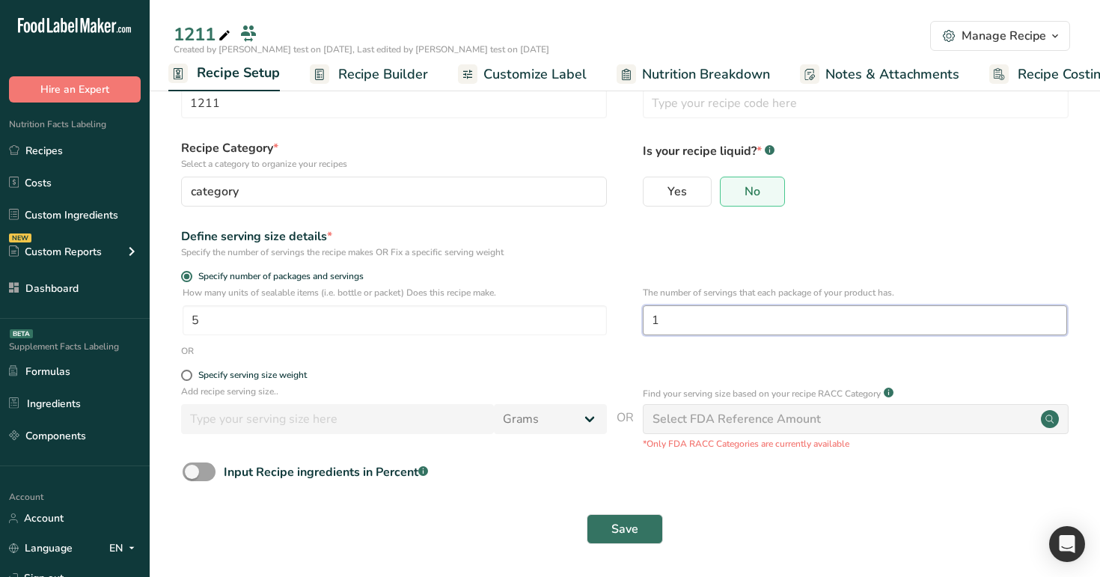
click at [690, 308] on input "1" at bounding box center [855, 320] width 424 height 30
type input "5"
click at [615, 524] on span "Save" at bounding box center [624, 529] width 27 height 18
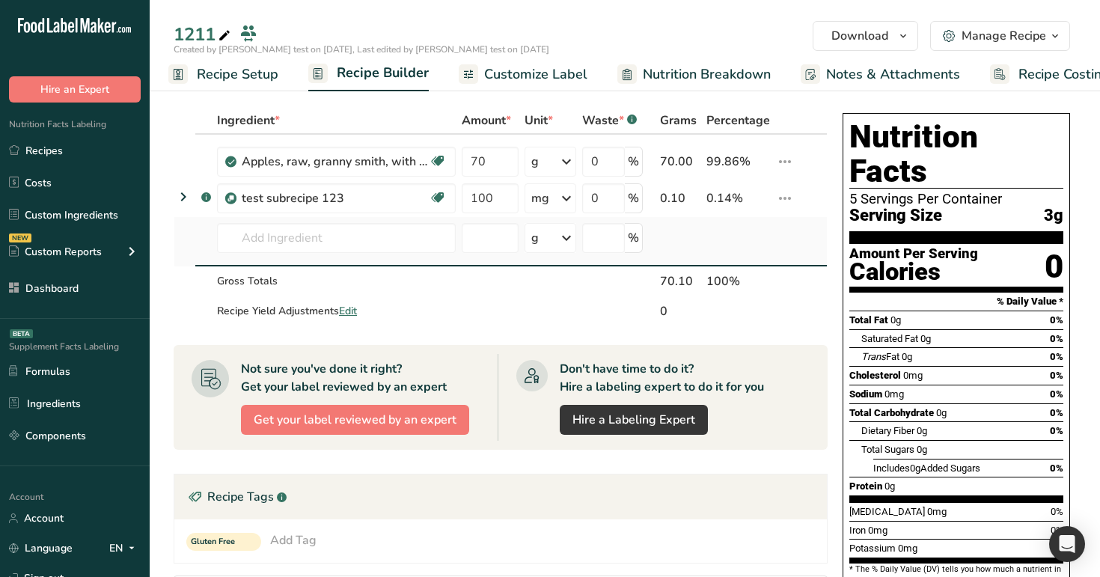
scroll to position [3, 0]
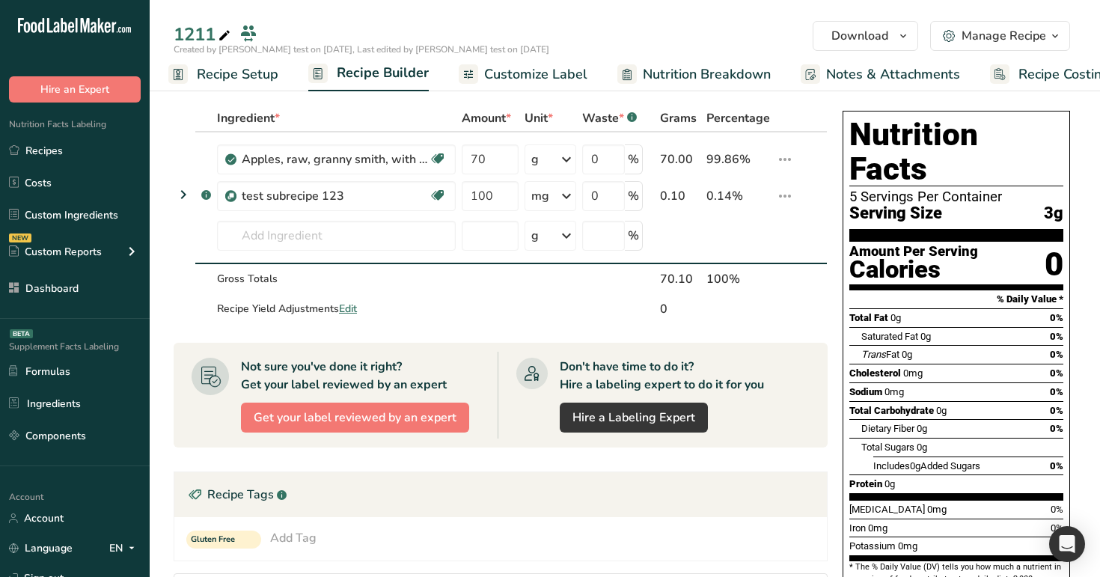
click at [701, 86] on link "Nutrition Breakdown" at bounding box center [693, 75] width 153 height 34
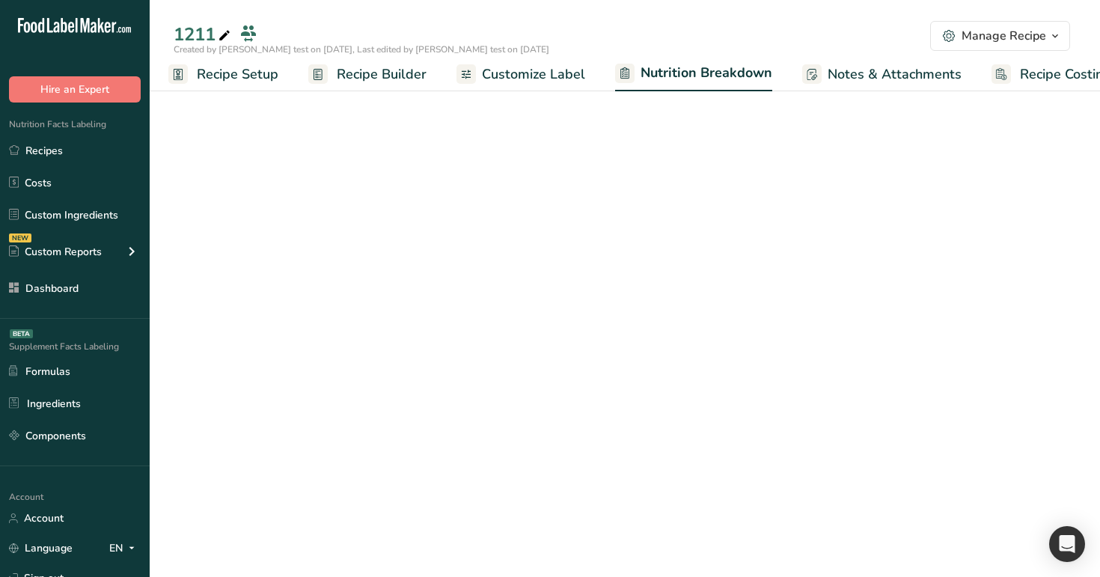
scroll to position [0, 38]
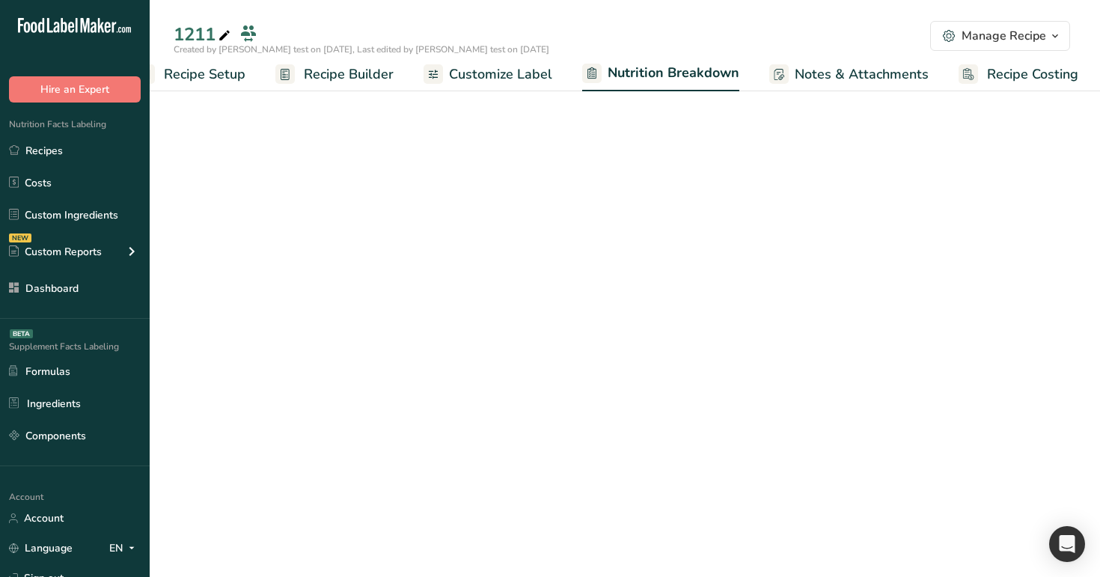
select select "Calories"
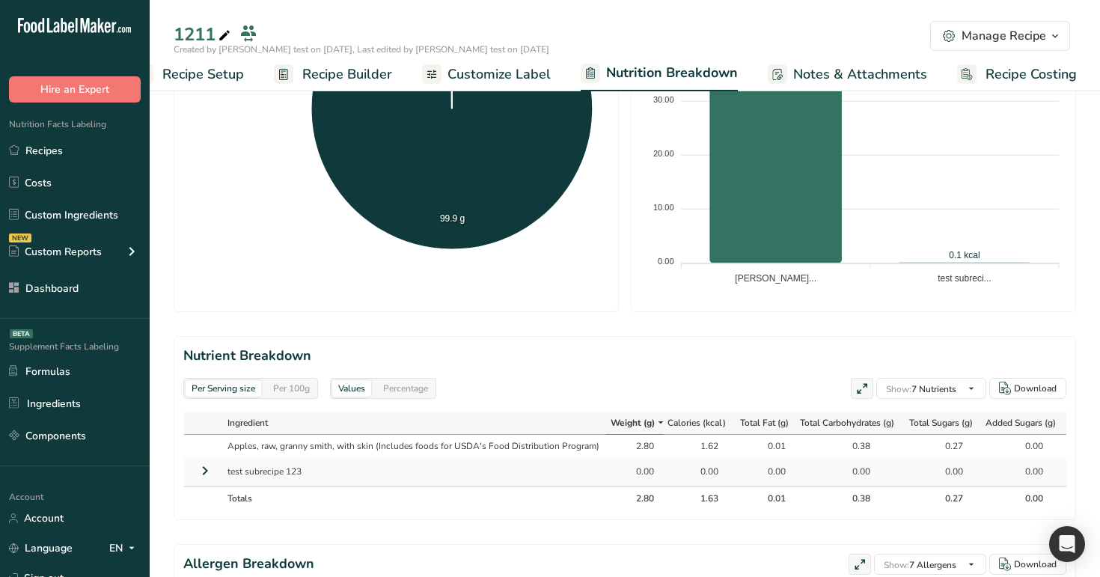
scroll to position [569, 0]
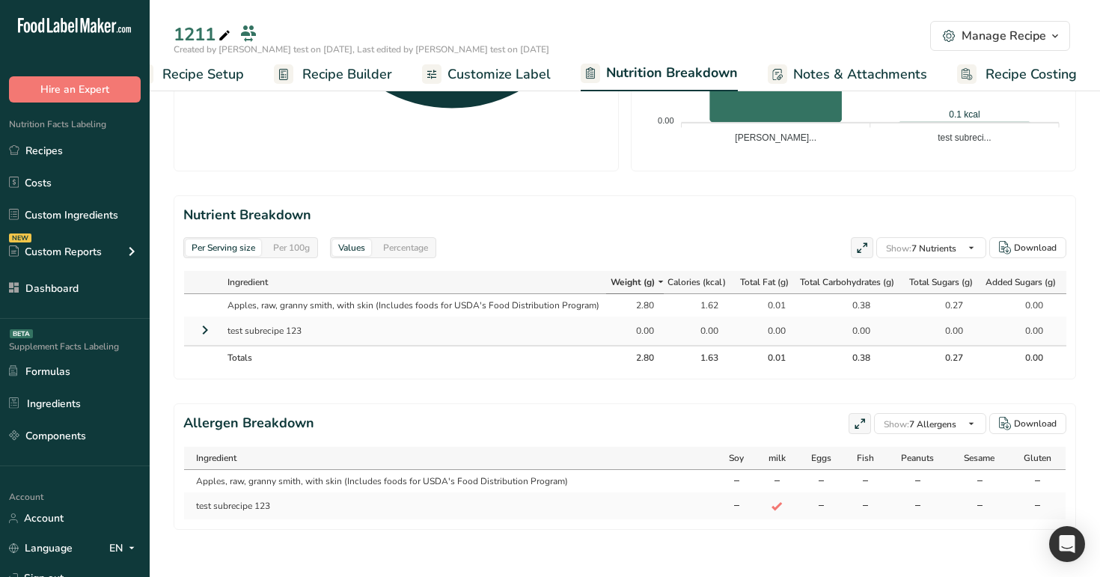
click at [205, 330] on icon at bounding box center [205, 330] width 18 height 27
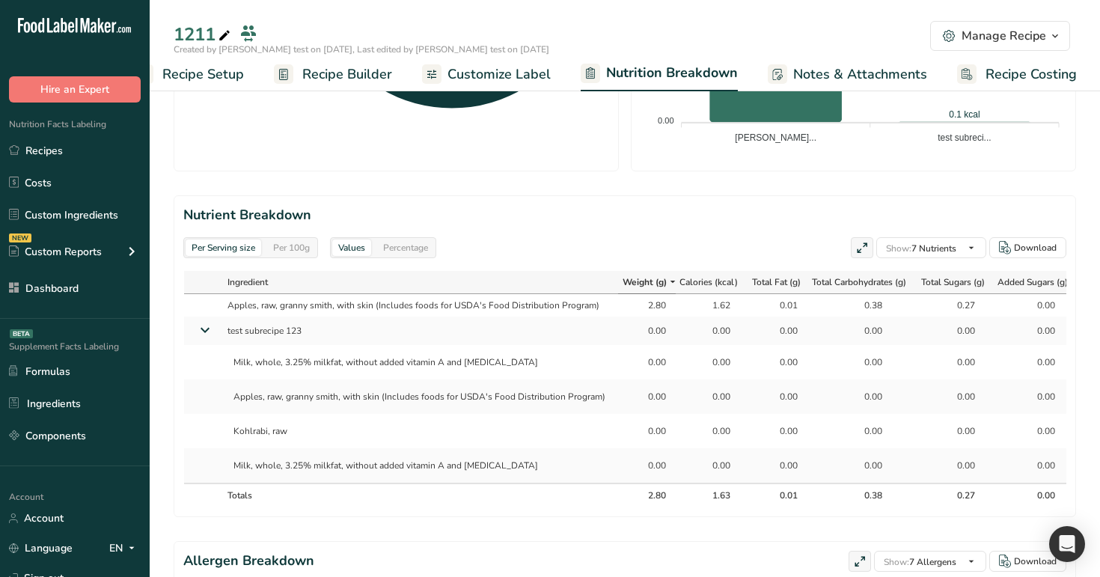
click at [358, 73] on span "Recipe Builder" at bounding box center [347, 74] width 90 height 20
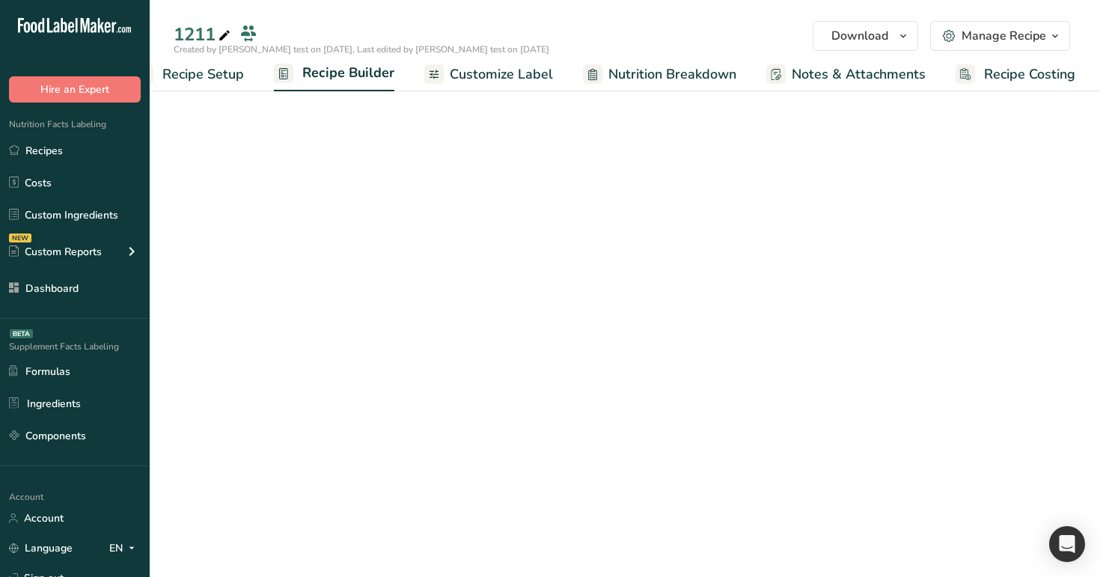
scroll to position [0, 38]
select select "29"
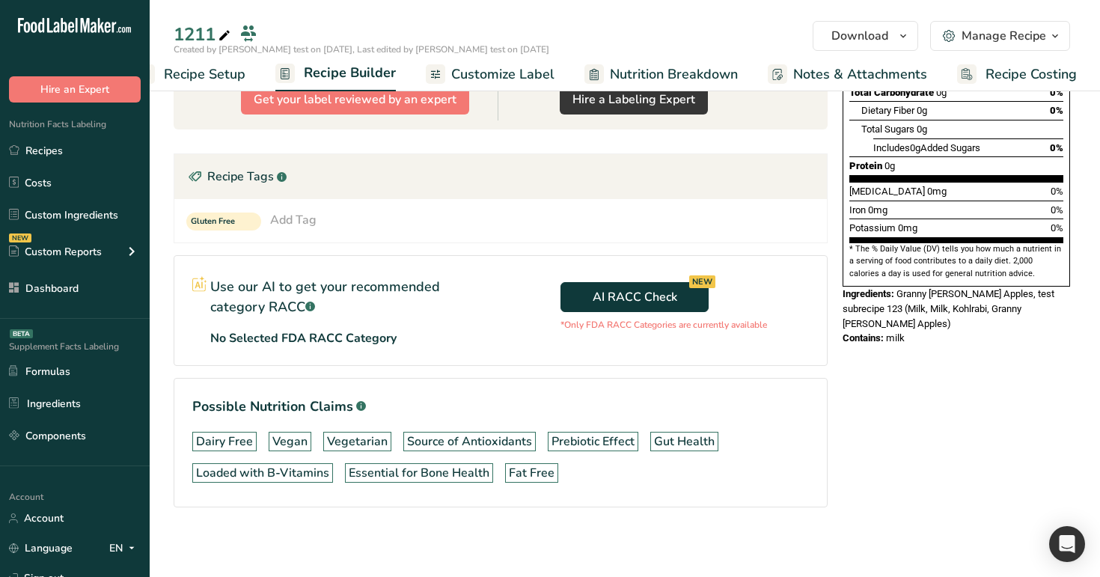
scroll to position [0, 0]
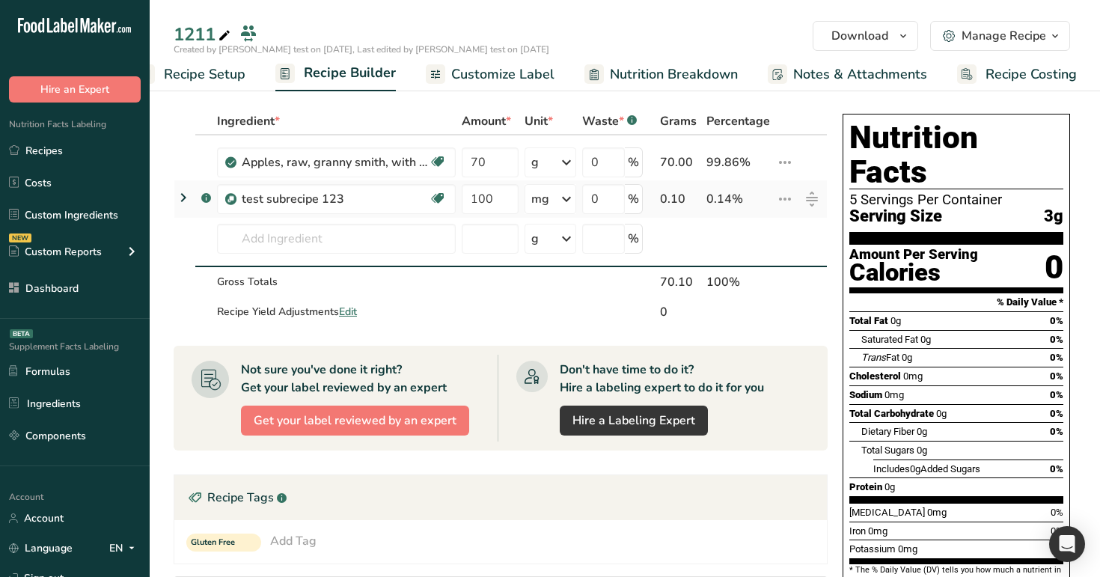
click at [551, 192] on div "mg" at bounding box center [551, 199] width 52 height 30
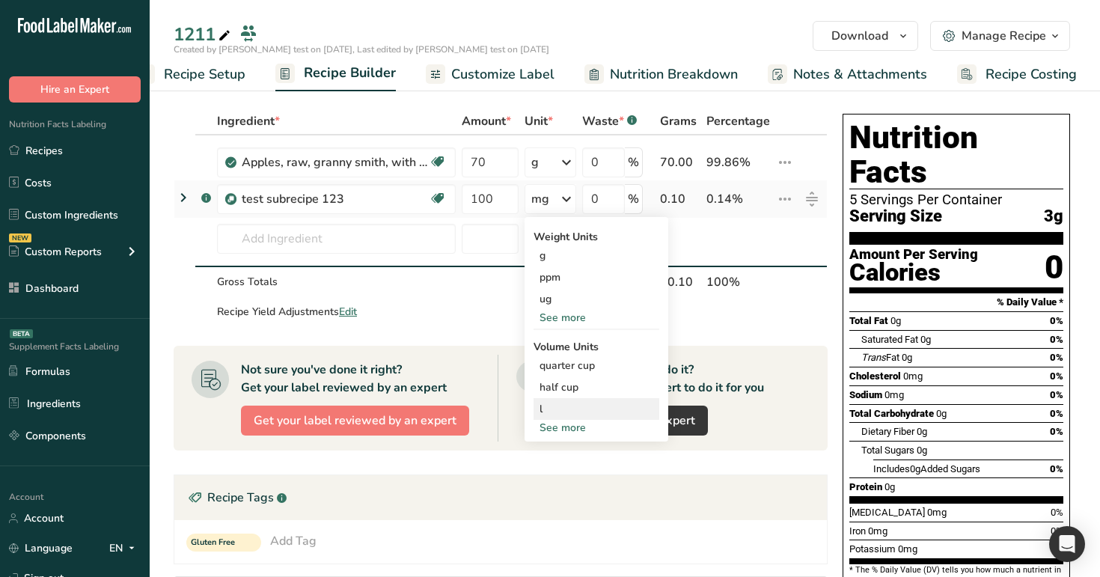
click at [577, 409] on div "l" at bounding box center [597, 409] width 114 height 16
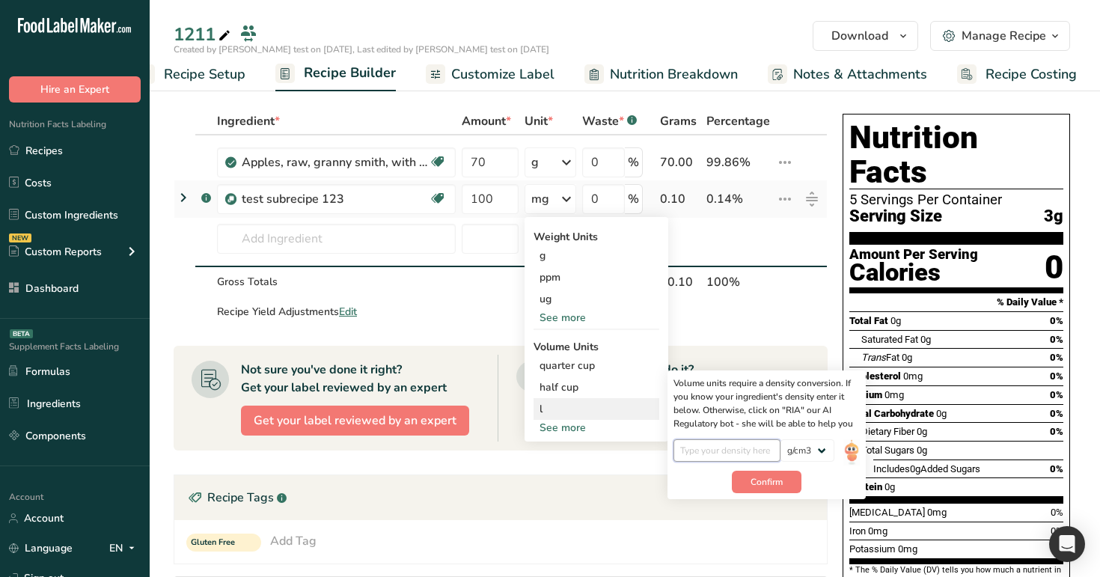
click at [716, 443] on input "number" at bounding box center [727, 450] width 107 height 22
type input "1"
click at [773, 483] on span "Confirm" at bounding box center [767, 481] width 32 height 13
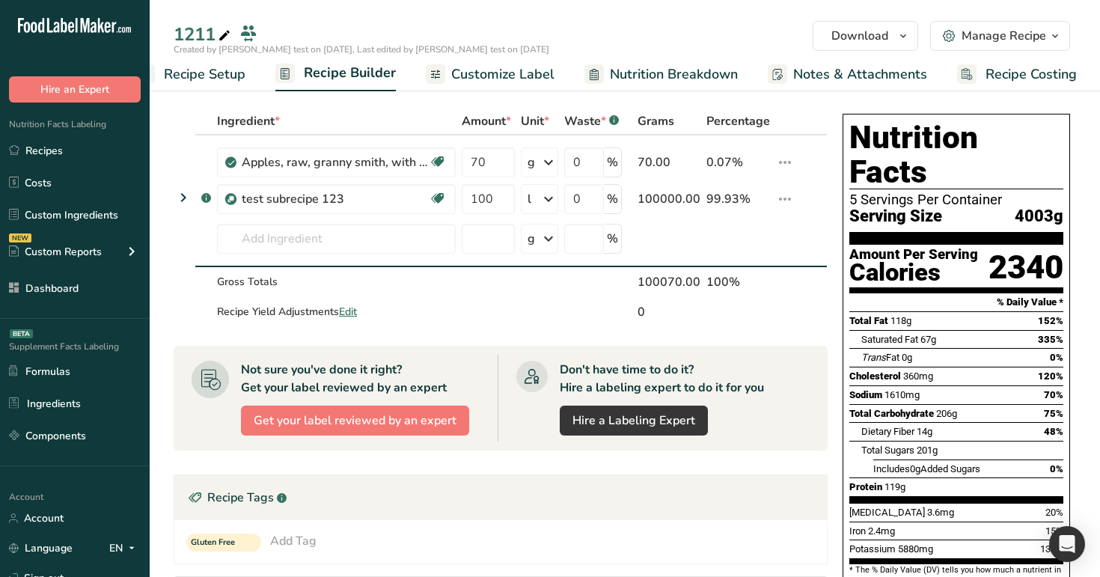
click at [659, 77] on span "Nutrition Breakdown" at bounding box center [674, 74] width 128 height 20
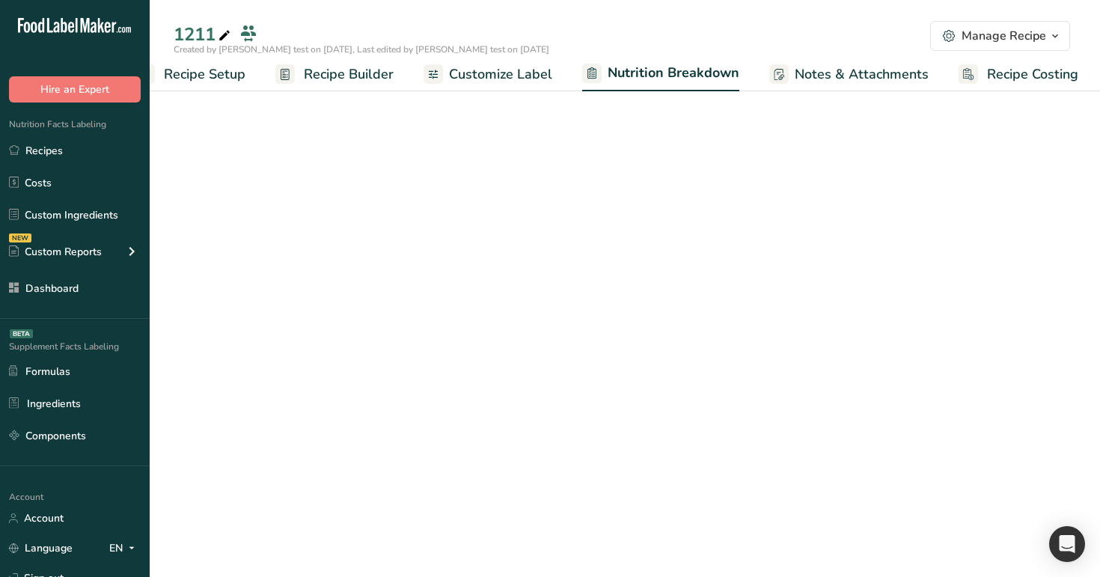
scroll to position [0, 40]
select select "Calories"
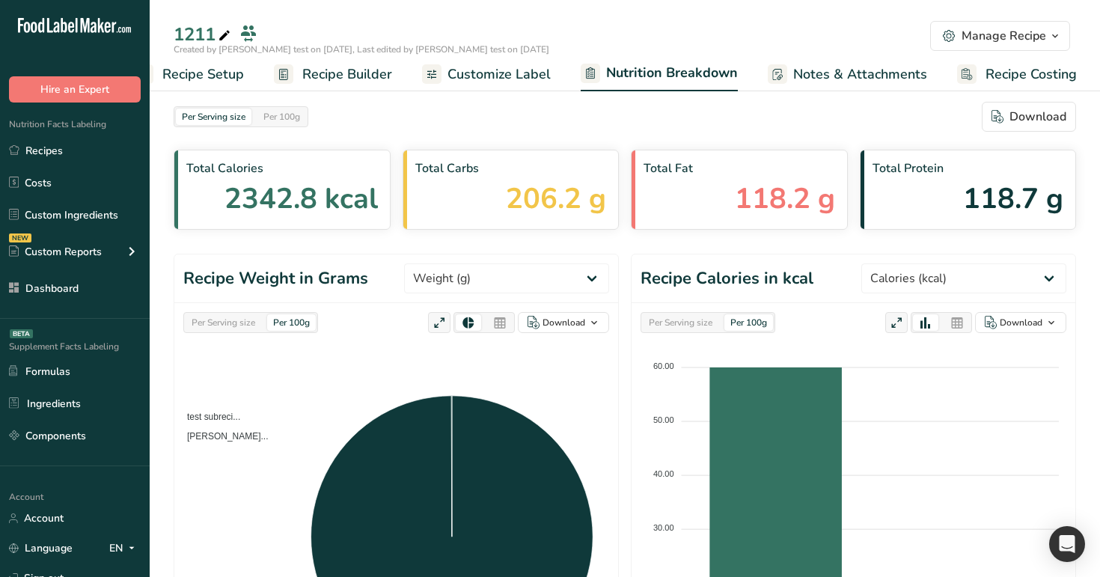
scroll to position [569, 0]
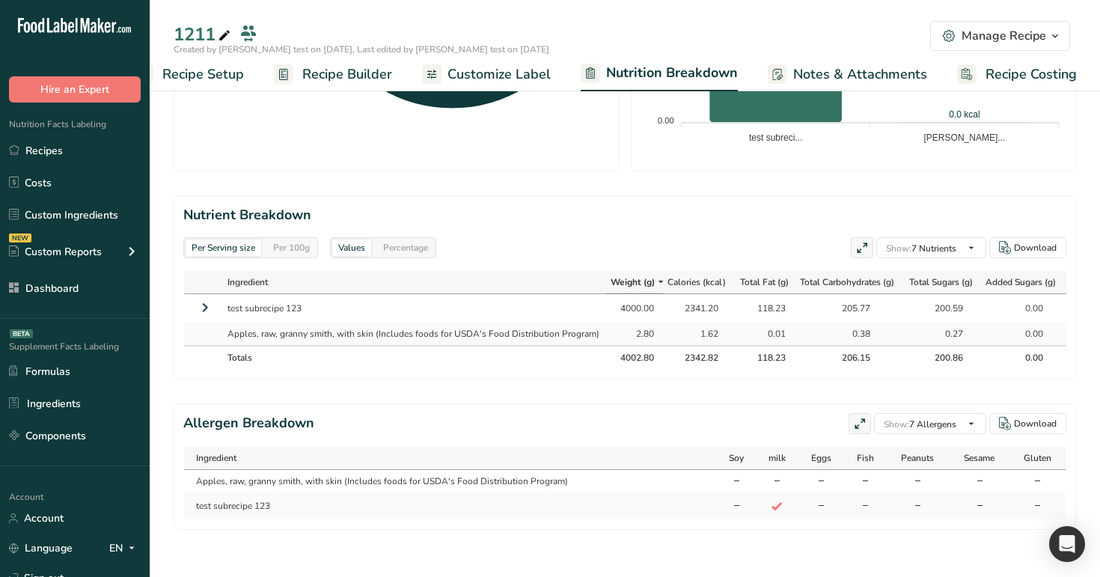
click at [202, 308] on icon at bounding box center [205, 307] width 18 height 27
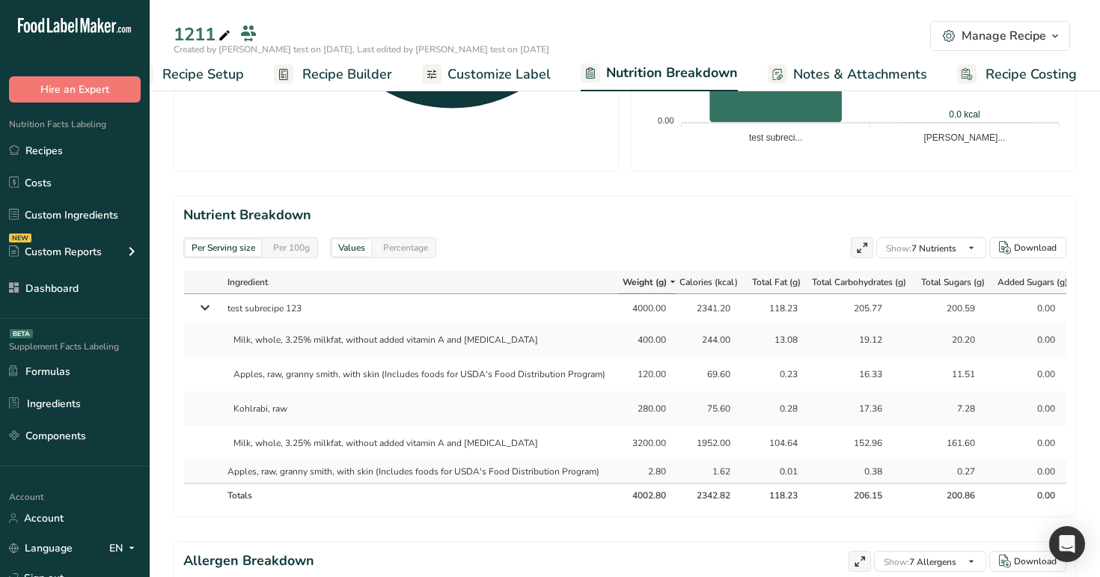
click at [320, 77] on span "Recipe Builder" at bounding box center [347, 74] width 90 height 20
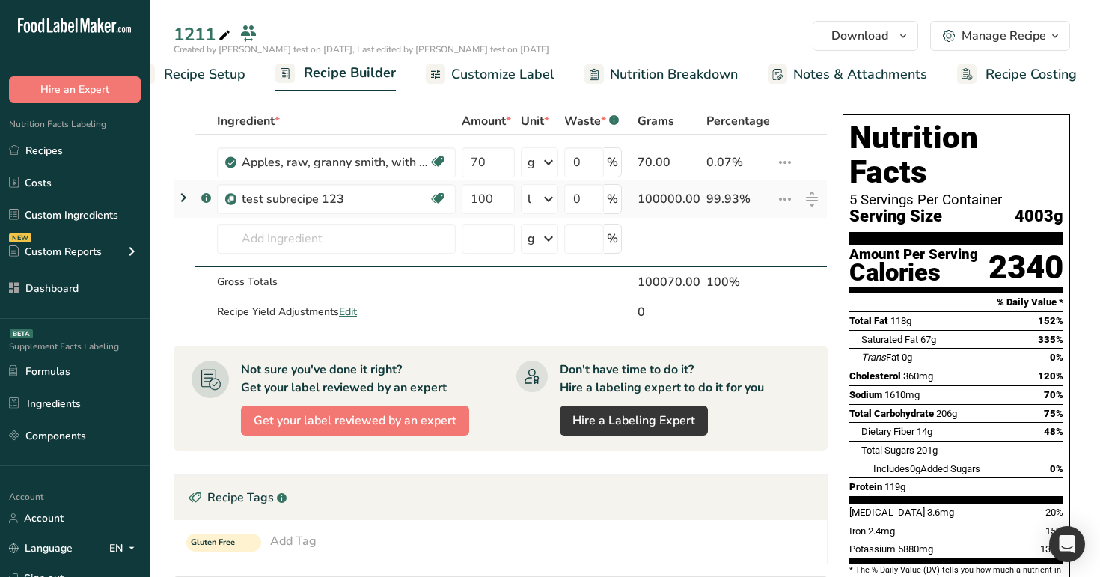
click at [183, 198] on icon at bounding box center [183, 197] width 18 height 27
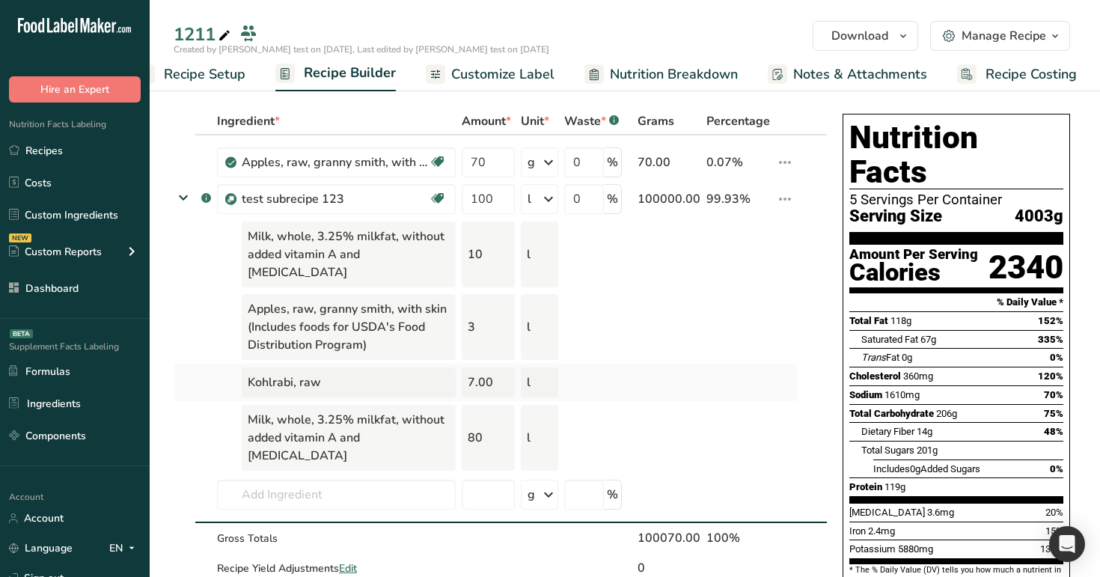
drag, startPoint x: 495, startPoint y: 358, endPoint x: 472, endPoint y: 360, distance: 22.5
click at [472, 367] on div "7.00" at bounding box center [488, 382] width 53 height 30
click at [787, 199] on icon at bounding box center [785, 199] width 18 height 27
click at [766, 229] on div "Edit" at bounding box center [746, 229] width 72 height 17
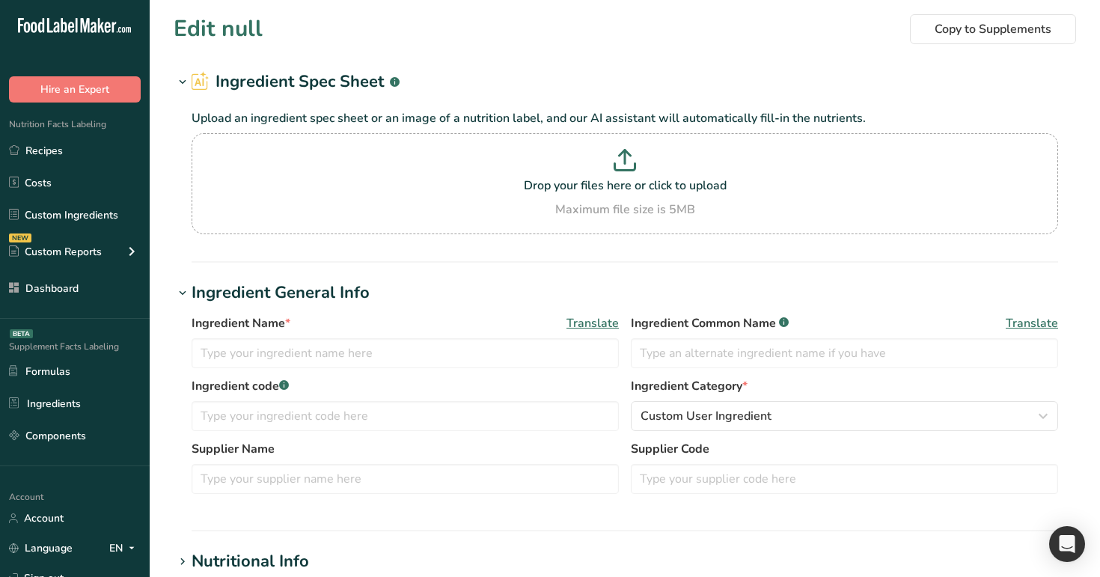
type input "test subrecipe 123"
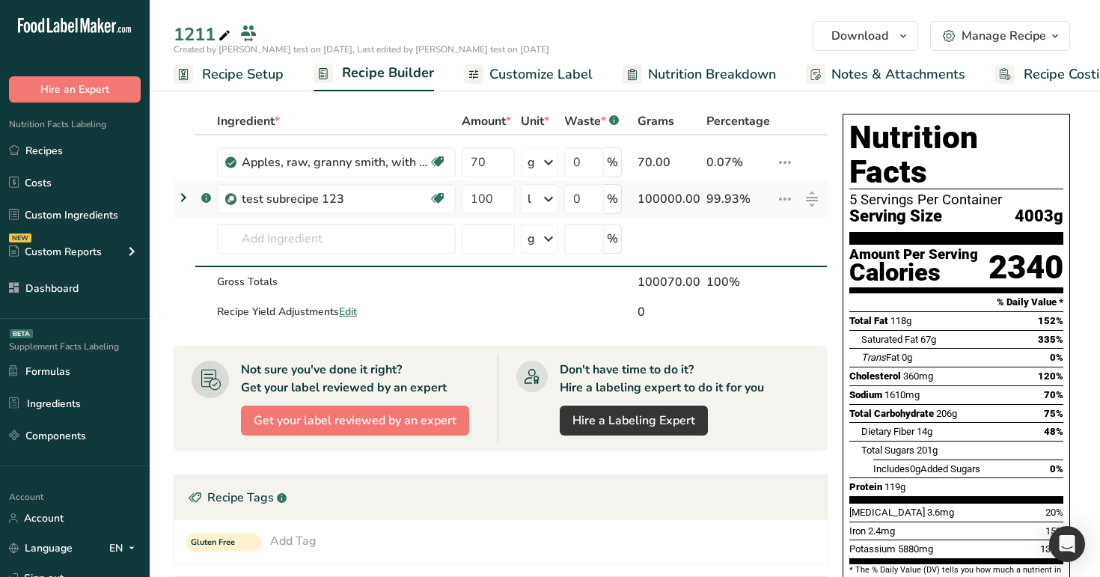
click at [193, 195] on td at bounding box center [184, 198] width 21 height 37
click at [179, 194] on icon at bounding box center [183, 197] width 18 height 27
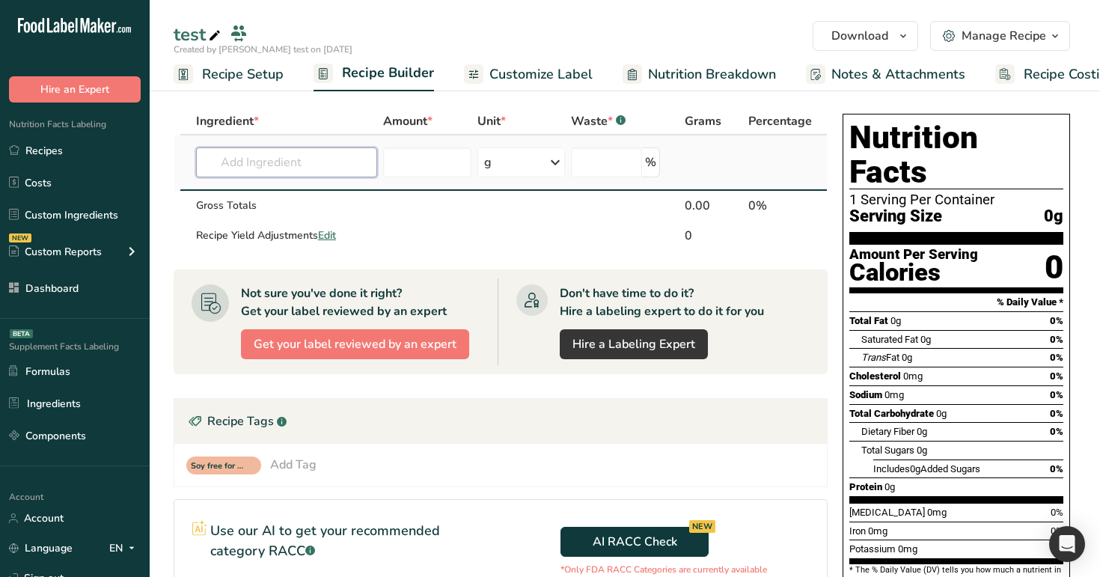
click at [343, 168] on input "text" at bounding box center [286, 162] width 181 height 30
click at [327, 166] on input "text" at bounding box center [286, 162] width 181 height 30
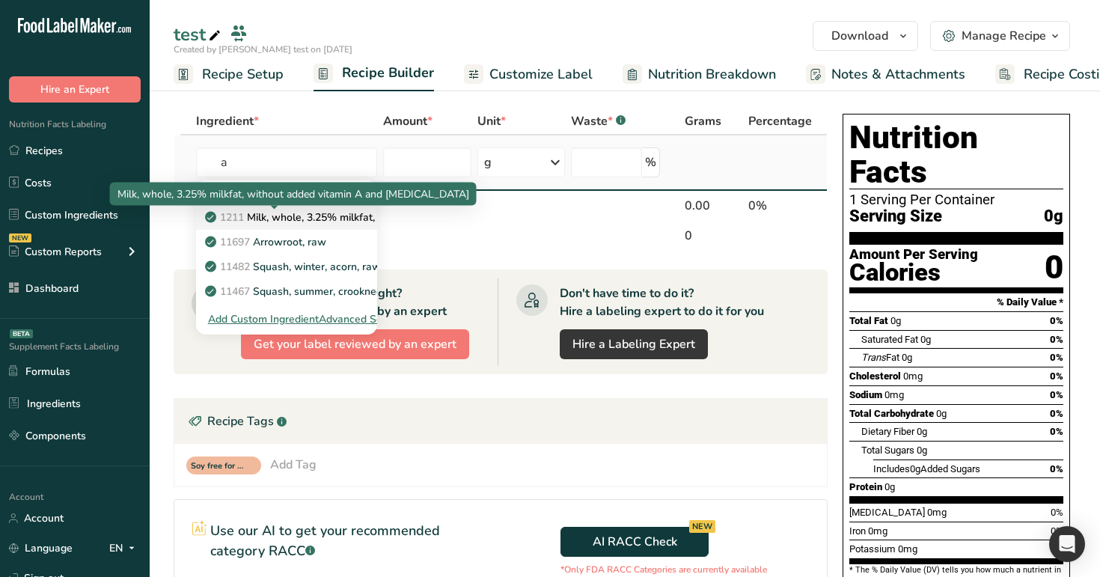
click at [327, 219] on p "1211 Milk, whole, 3.25% milkfat, without added vitamin A and vitamin D" at bounding box center [407, 218] width 399 height 16
type input "Milk, whole, 3.25% milkfat, without added vitamin A and vitamin D"
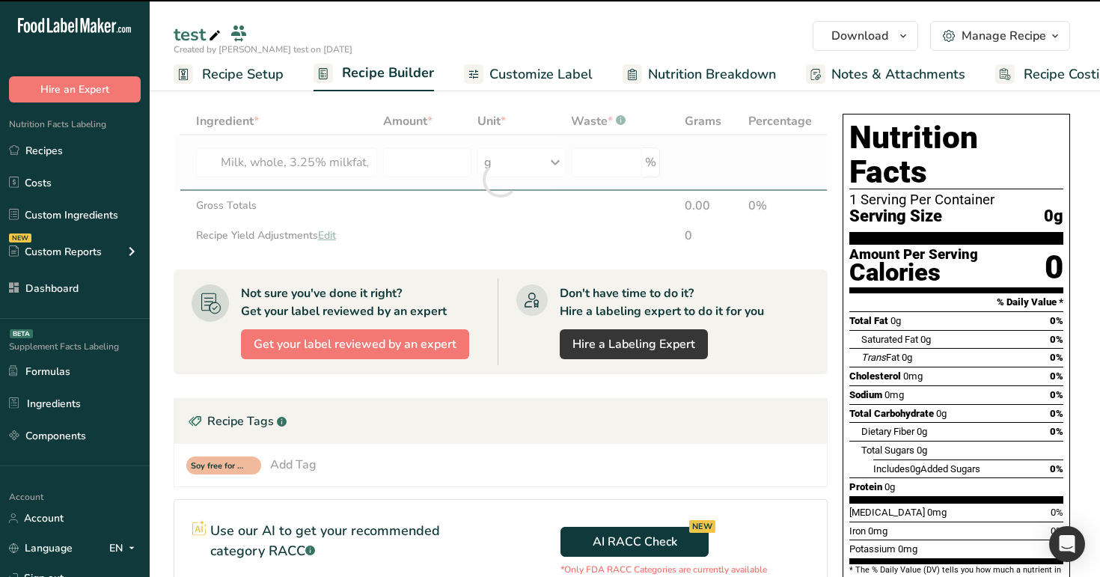
type input "0"
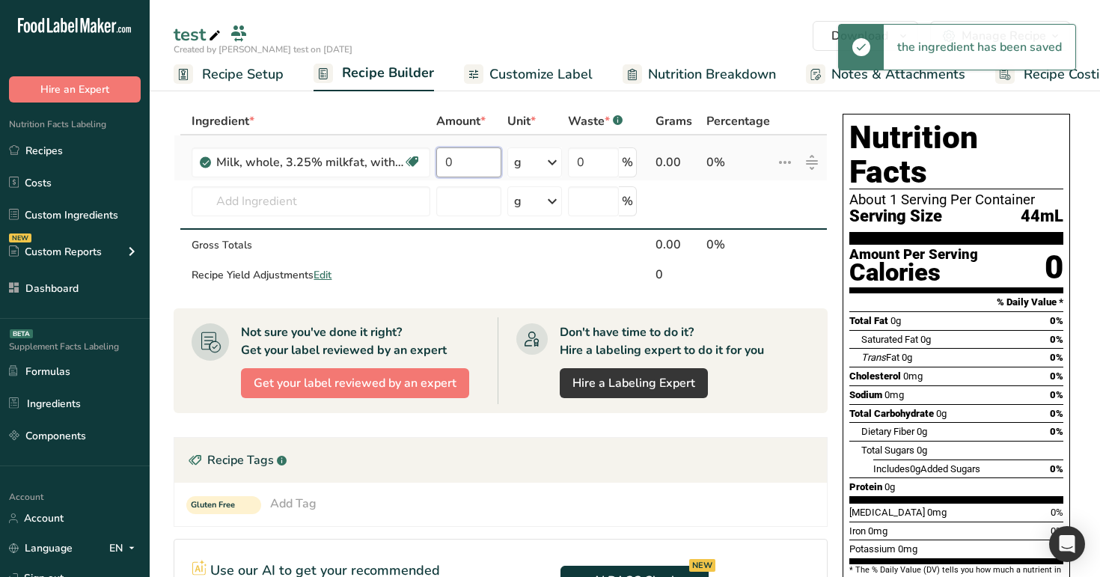
click at [469, 164] on input "0" at bounding box center [468, 162] width 65 height 30
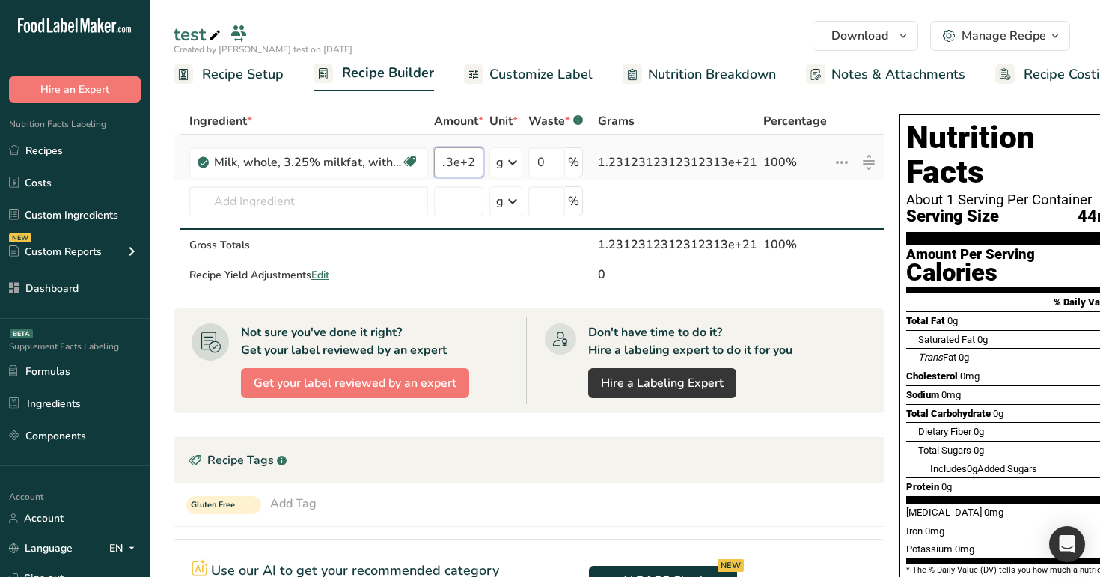
type input "1.2312312312312313e+211"
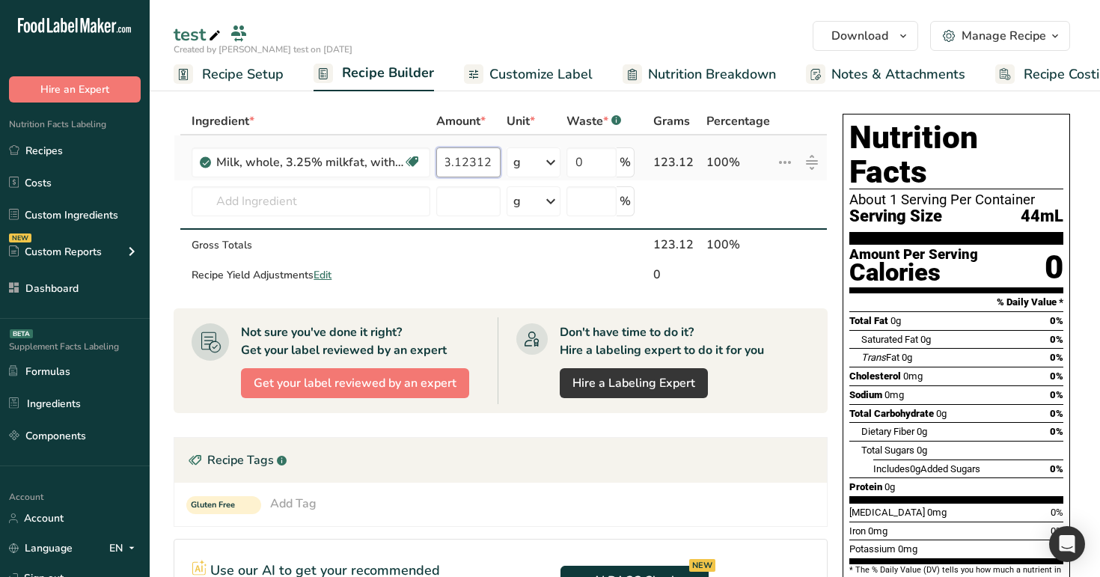
scroll to position [0, 13]
click at [589, 161] on div "Ingredient * Amount * Unit * Waste * .a-a{fill:#347362;}.b-a{fill:#fff;} Grams …" at bounding box center [501, 199] width 654 height 183
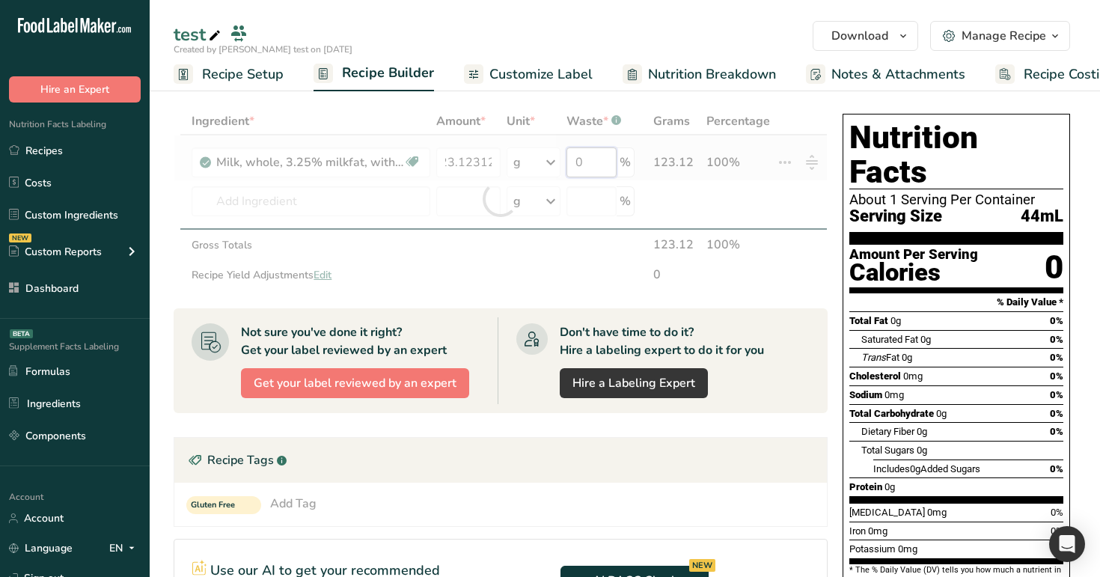
scroll to position [0, 0]
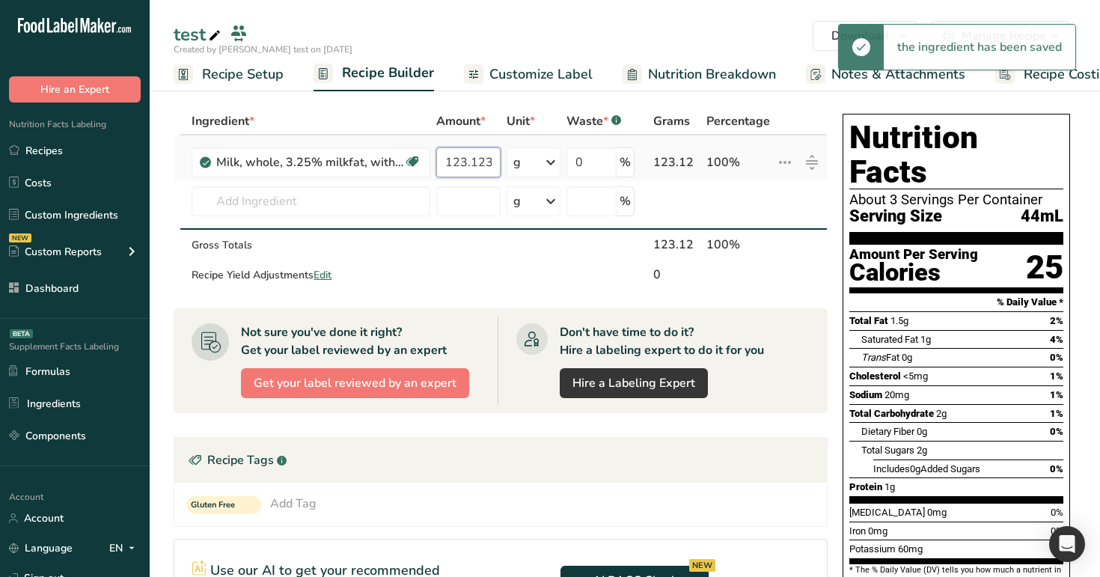
click at [471, 154] on input "123.12312" at bounding box center [468, 162] width 64 height 30
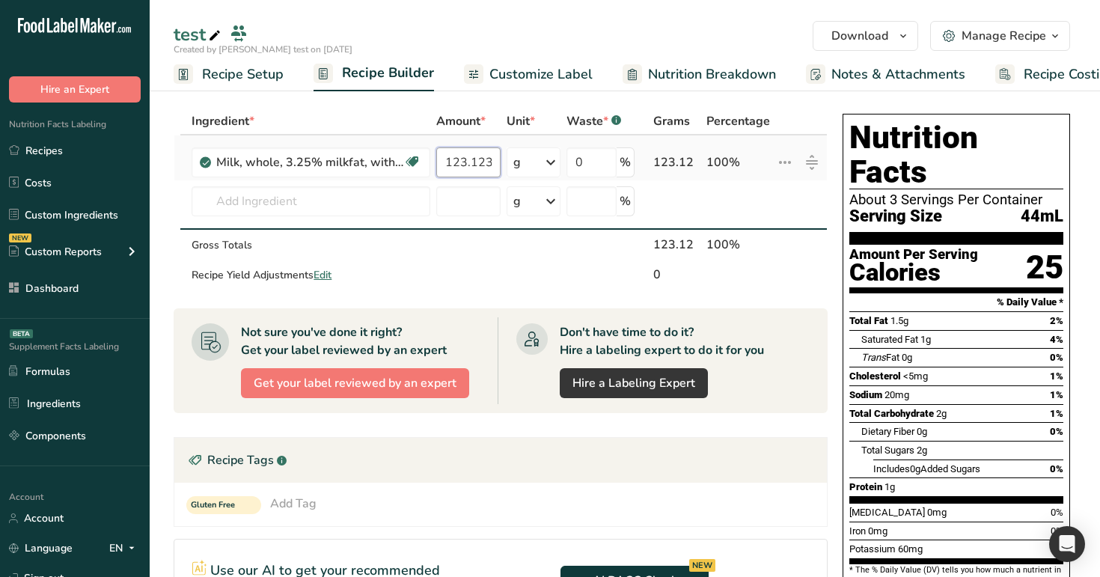
click at [473, 162] on input "123.12312" at bounding box center [468, 162] width 64 height 30
type input "123.112312"
click at [556, 159] on div "Ingredient * Amount * Unit * Waste * .a-a{fill:#347362;}.b-a{fill:#fff;} Grams …" at bounding box center [501, 199] width 654 height 183
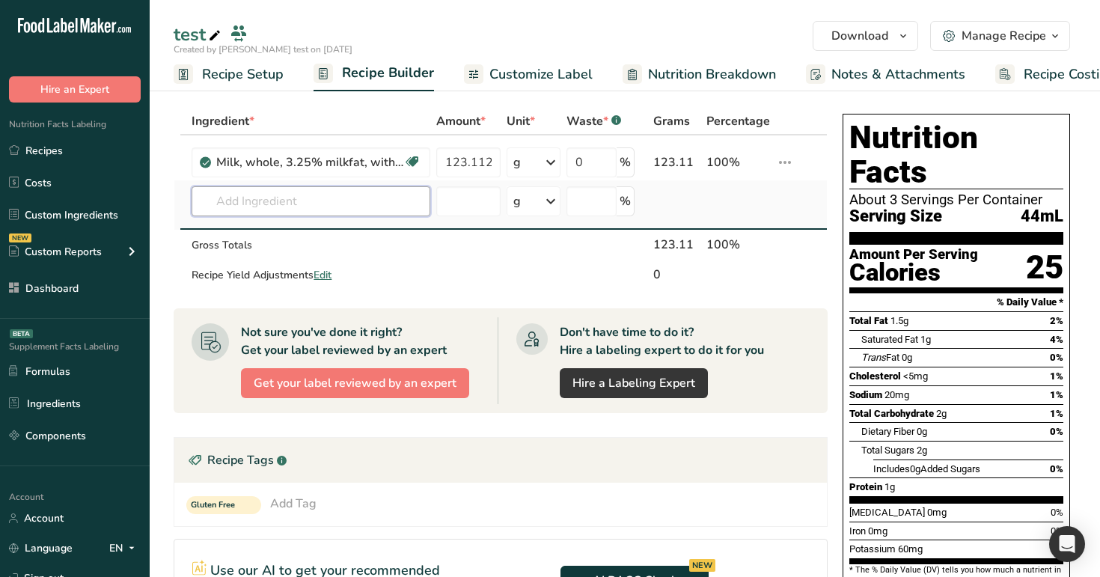
click at [341, 204] on input "text" at bounding box center [311, 201] width 239 height 30
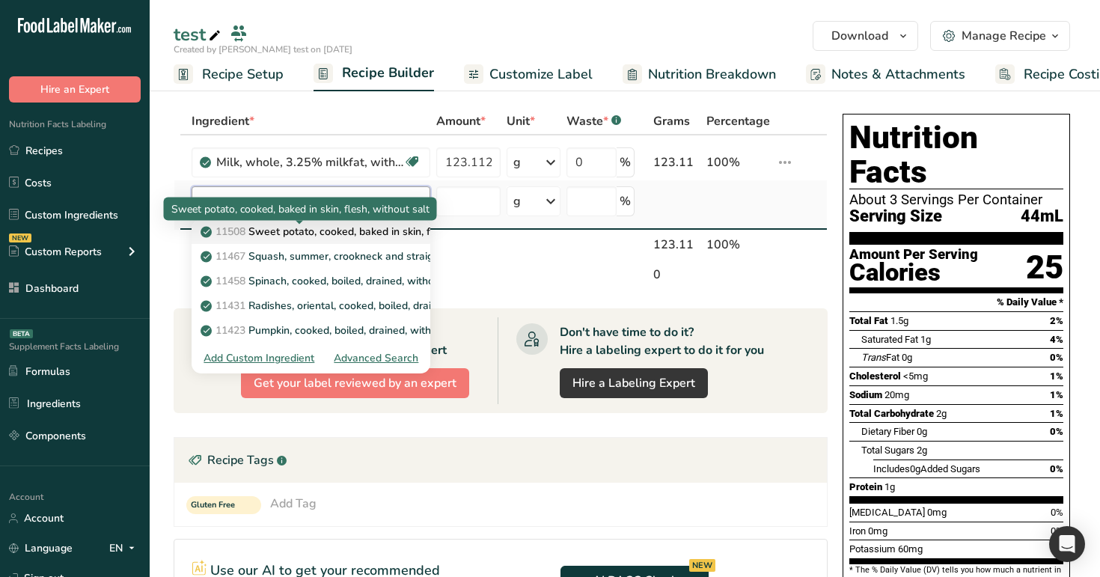
type input "c"
click at [328, 236] on p "11508 Sweet potato, cooked, baked in skin, flesh, without salt" at bounding box center [359, 232] width 310 height 16
type input "Sweet potato, cooked, baked in skin, flesh, without salt"
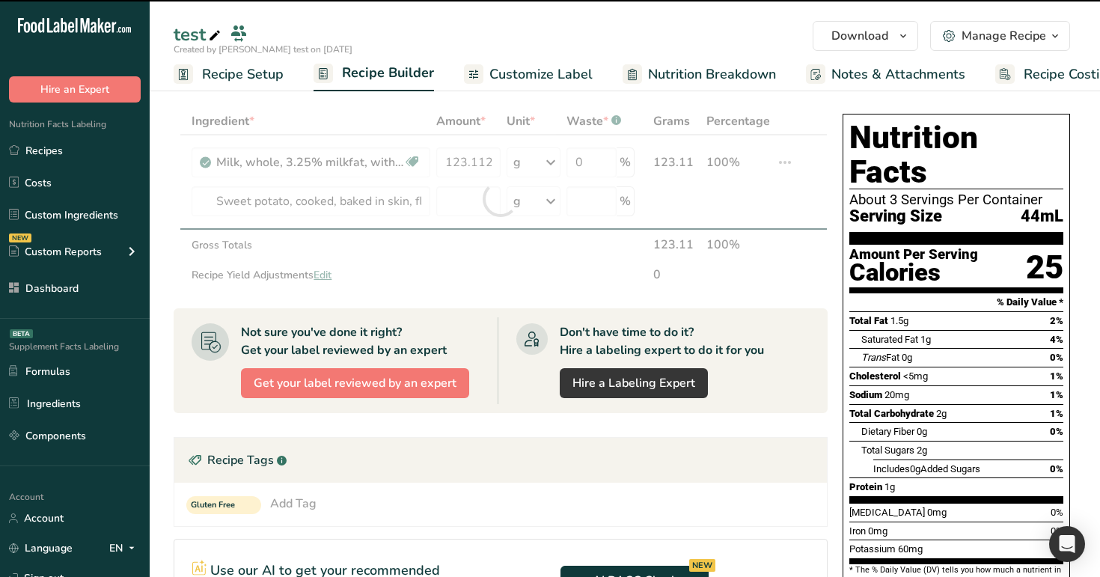
type input "0"
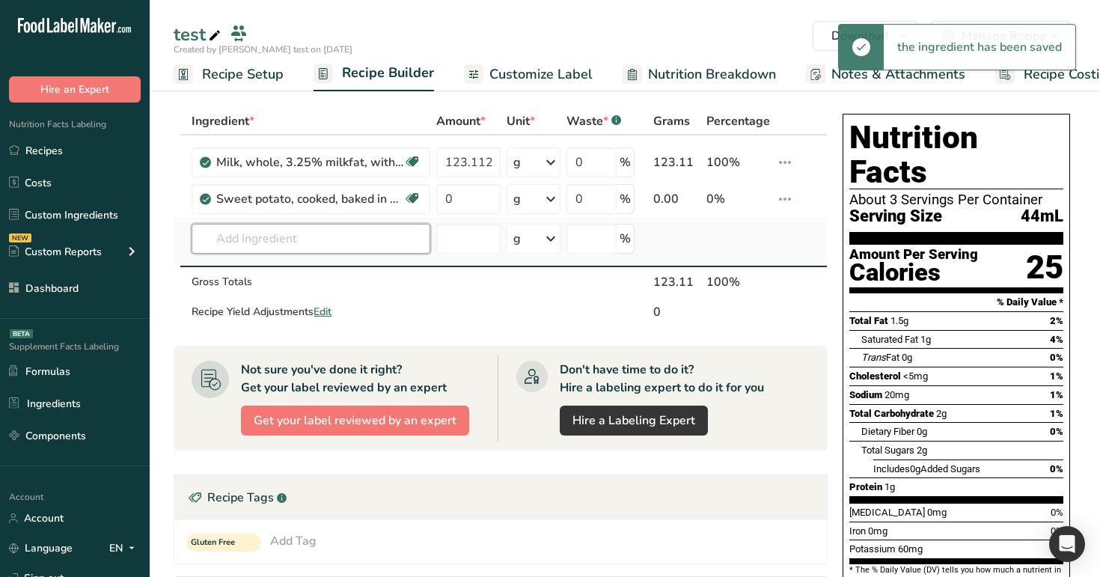
click at [315, 238] on input "text" at bounding box center [311, 239] width 239 height 30
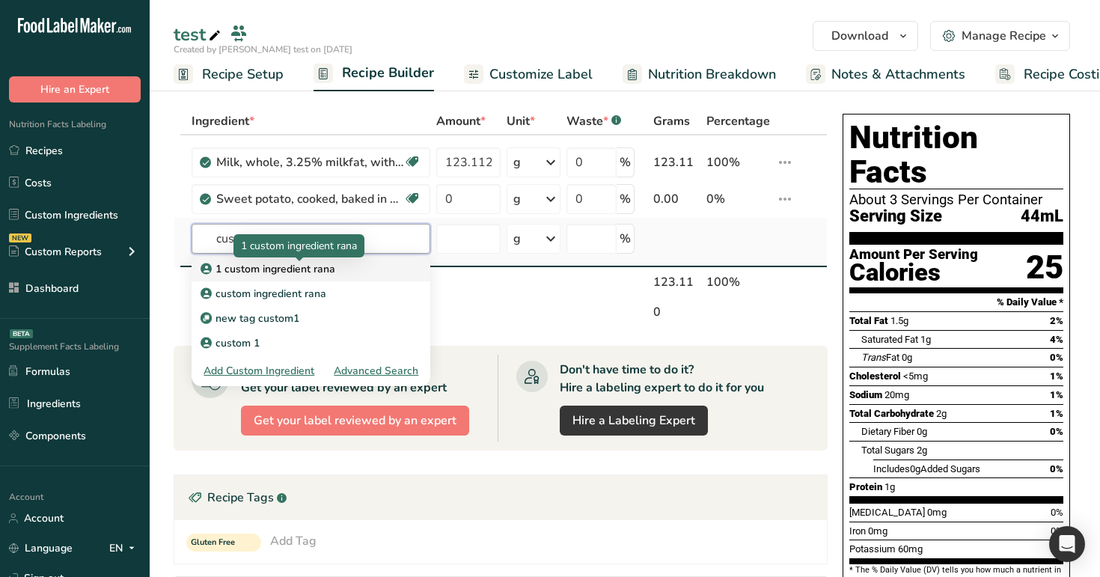
type input "custom"
click at [317, 263] on p "1 custom ingredient rana" at bounding box center [270, 269] width 132 height 16
type input "1 custom ingredient rana"
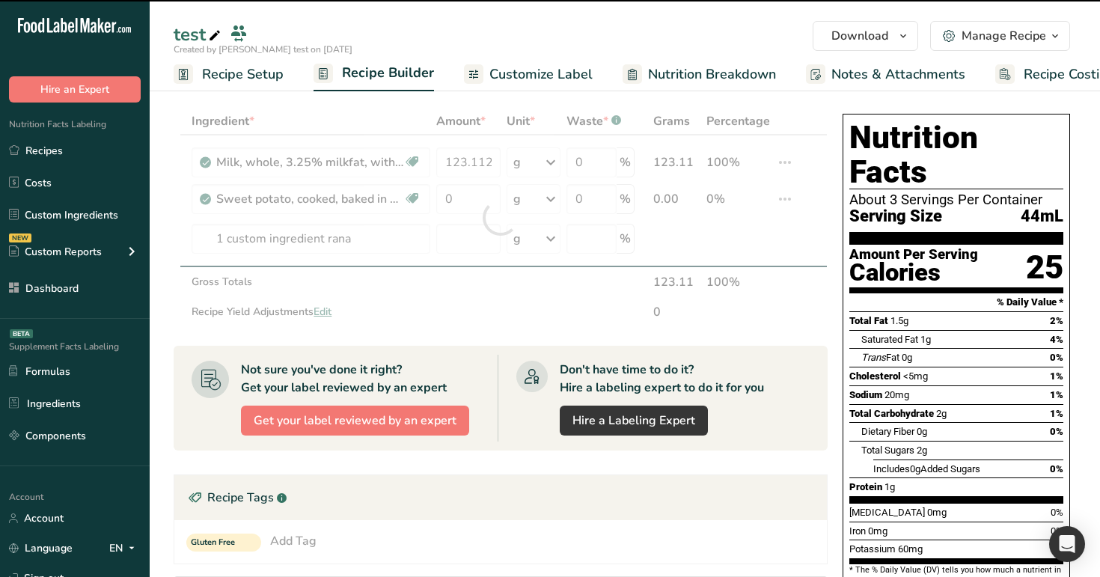
type input "0"
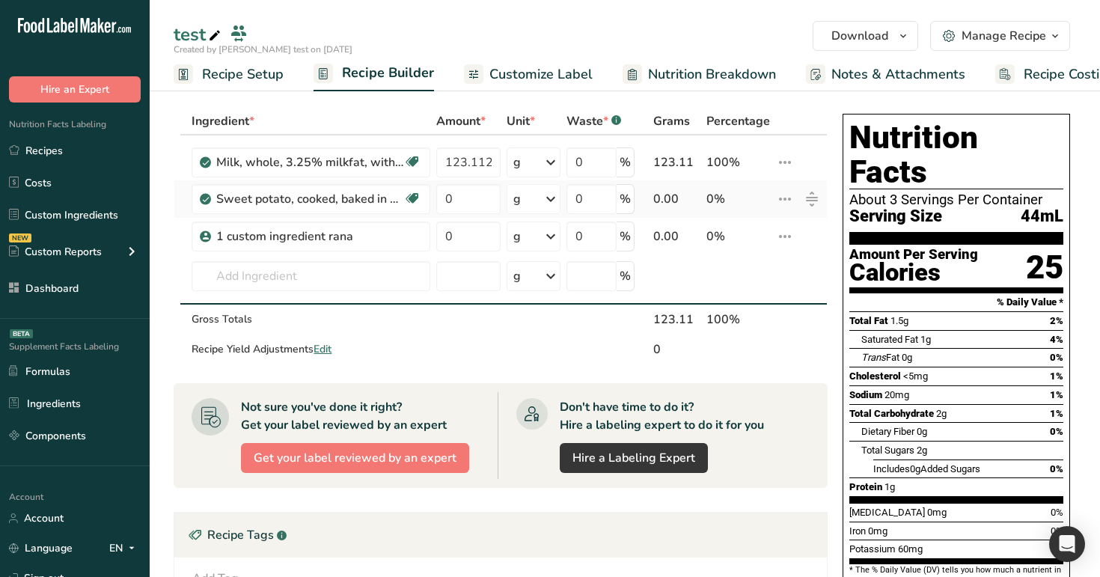
click at [783, 192] on icon at bounding box center [785, 199] width 18 height 27
click at [792, 162] on icon at bounding box center [785, 162] width 18 height 27
click at [768, 136] on td "100%" at bounding box center [738, 158] width 70 height 46
click at [786, 232] on icon at bounding box center [785, 236] width 18 height 27
click at [320, 271] on input "text" at bounding box center [311, 276] width 239 height 30
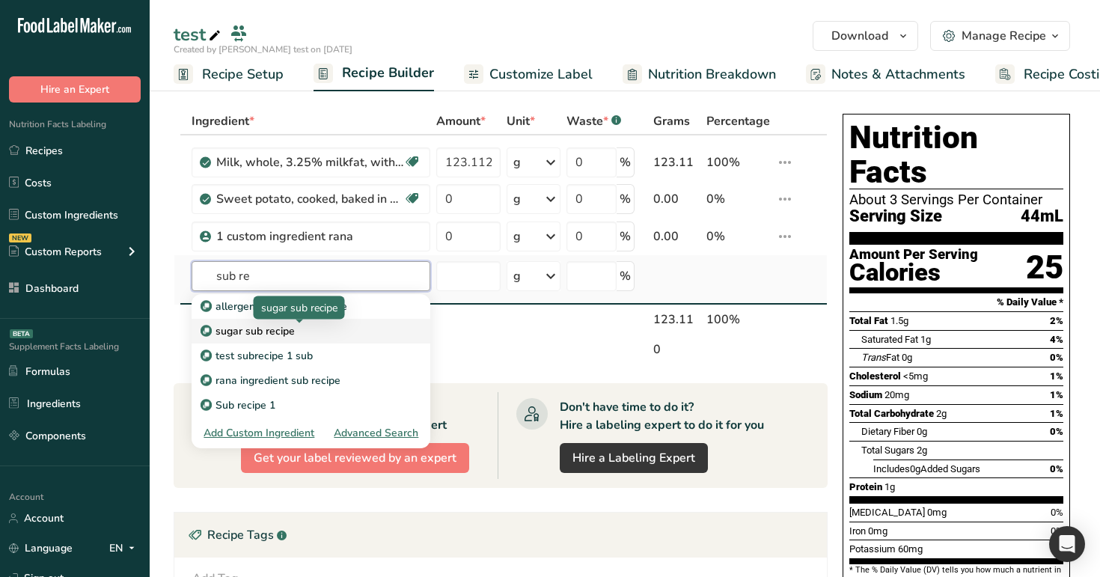
type input "sub re"
click at [318, 335] on div "sugar sub recipe" at bounding box center [299, 331] width 191 height 16
type input "sugar sub recipe"
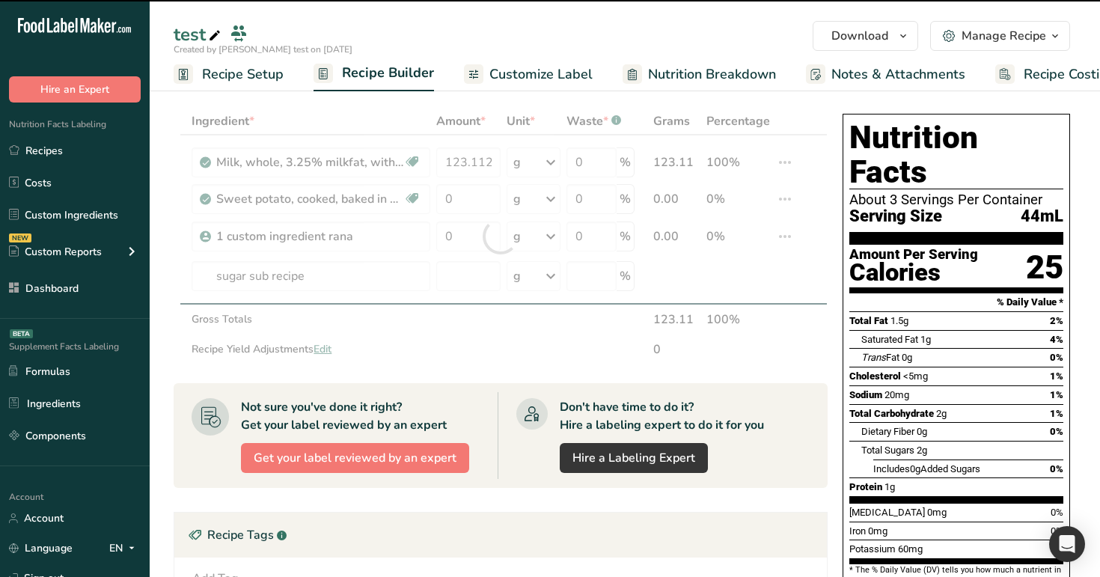
type input "0"
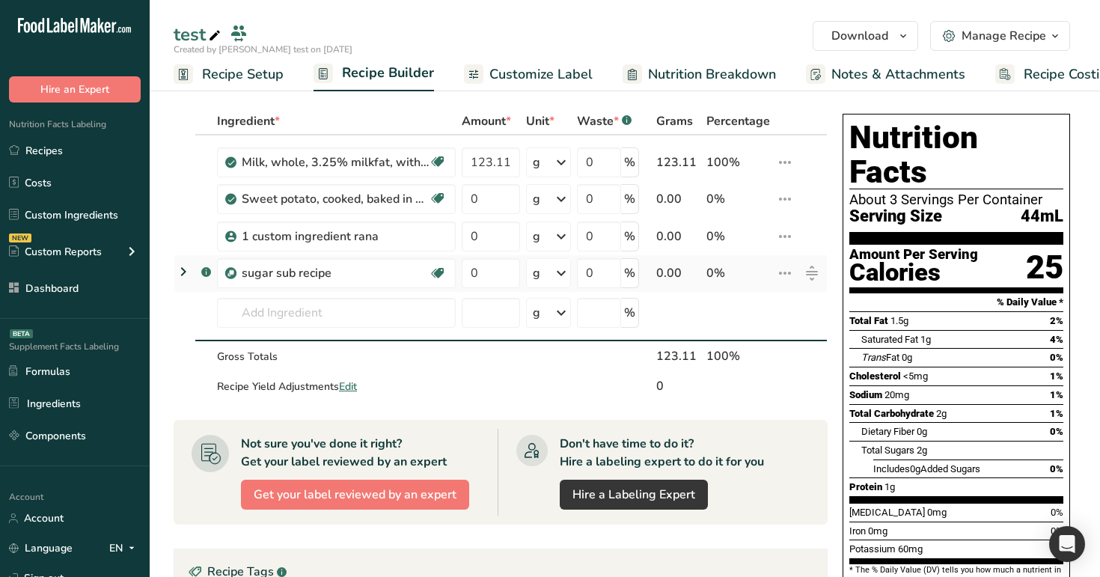
click at [179, 271] on icon at bounding box center [183, 271] width 18 height 27
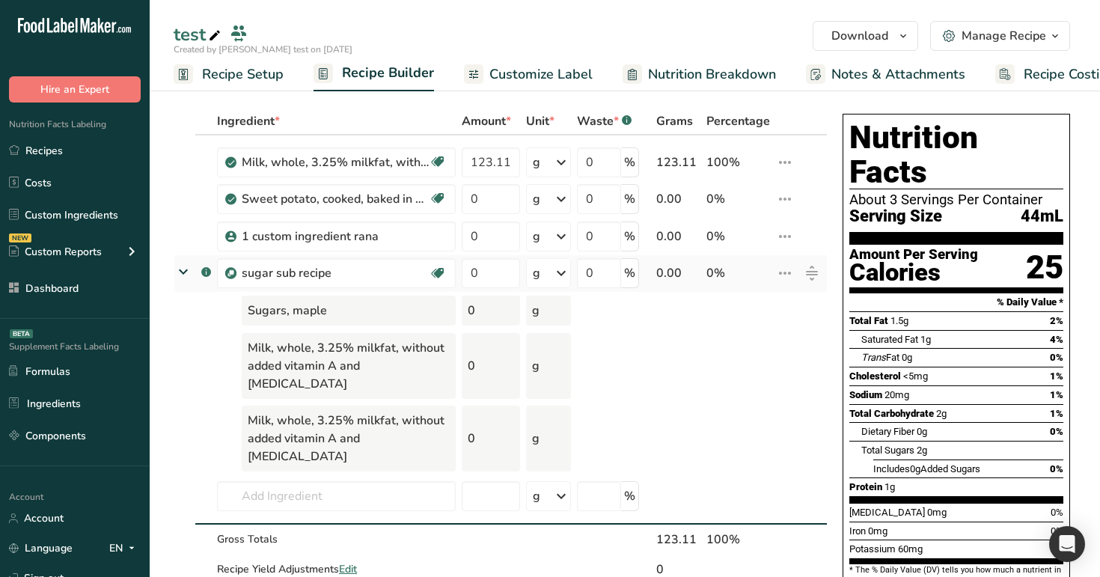
click at [786, 273] on icon at bounding box center [785, 273] width 18 height 27
click at [783, 236] on icon at bounding box center [785, 236] width 18 height 27
click at [748, 228] on div "0%" at bounding box center [738, 237] width 64 height 18
click at [786, 273] on icon at bounding box center [785, 273] width 18 height 27
click at [174, 267] on icon at bounding box center [183, 272] width 27 height 18
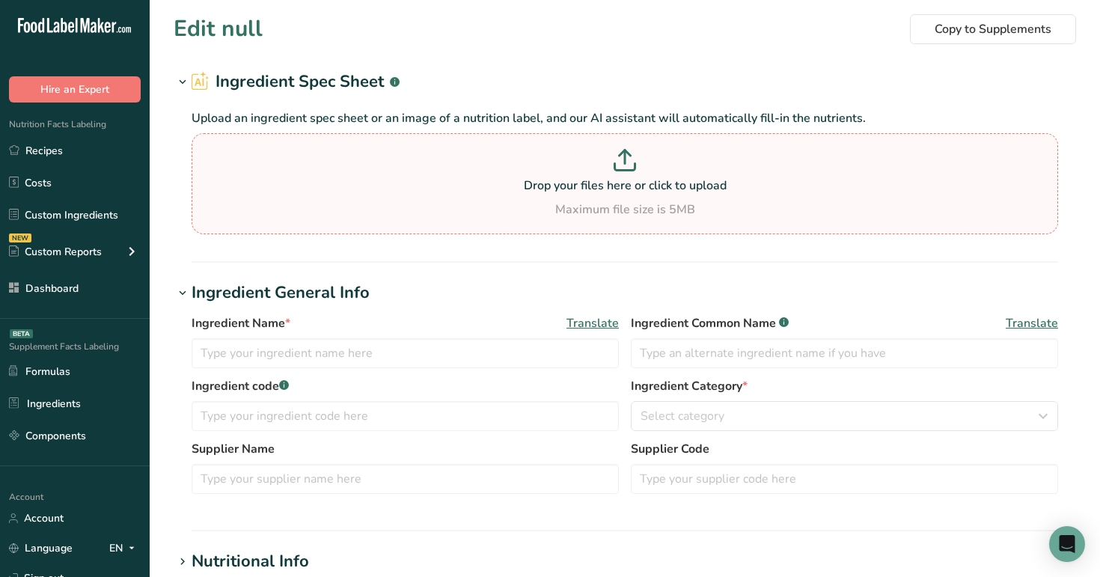
type input "custom 1"
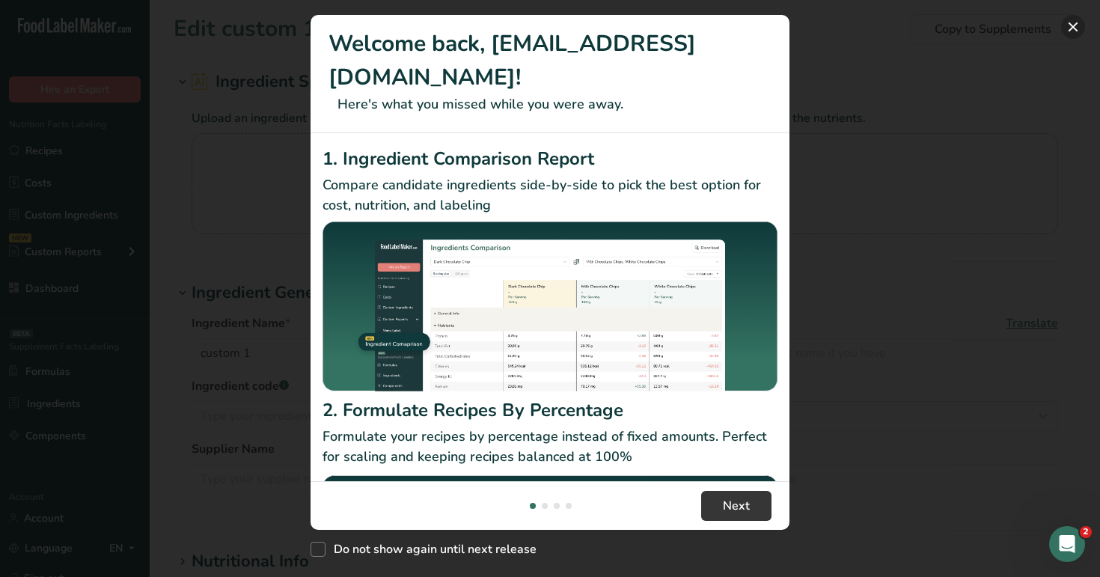
click at [1068, 32] on button "New Features" at bounding box center [1073, 27] width 24 height 24
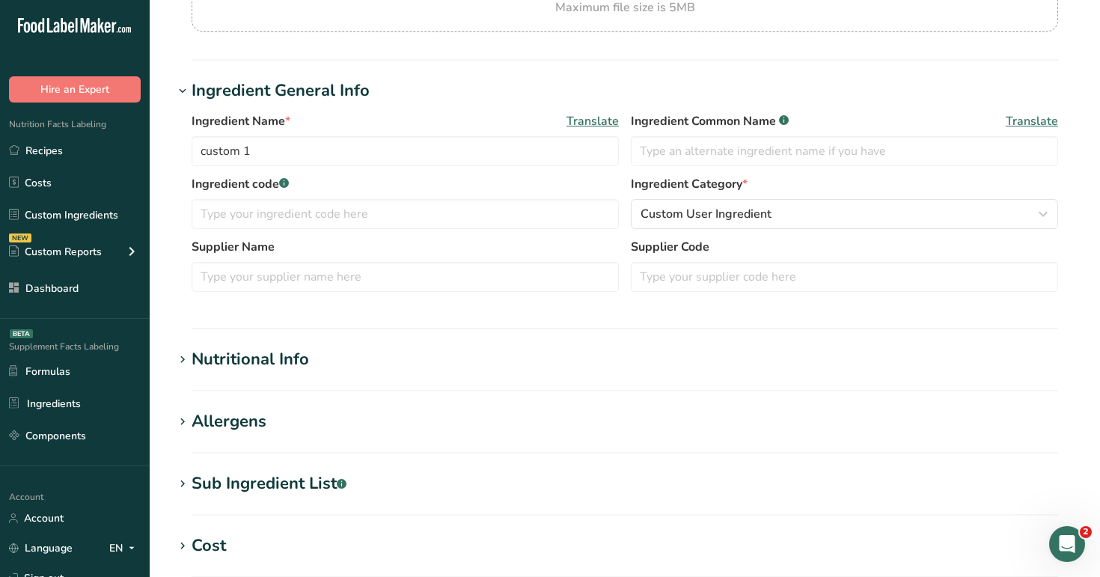
scroll to position [192, 0]
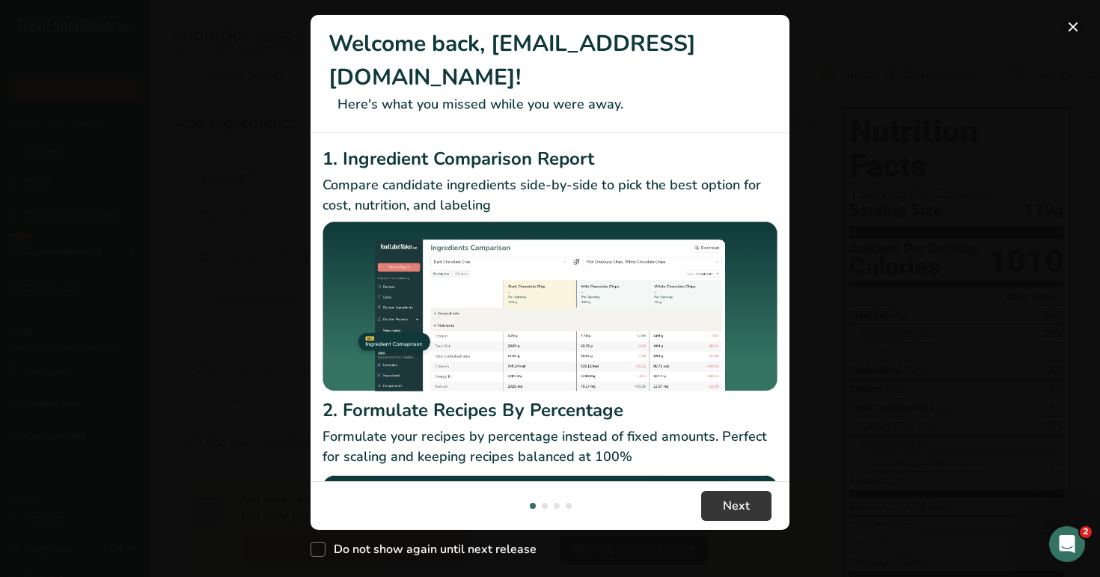
click at [1070, 22] on button "New Features" at bounding box center [1073, 27] width 24 height 24
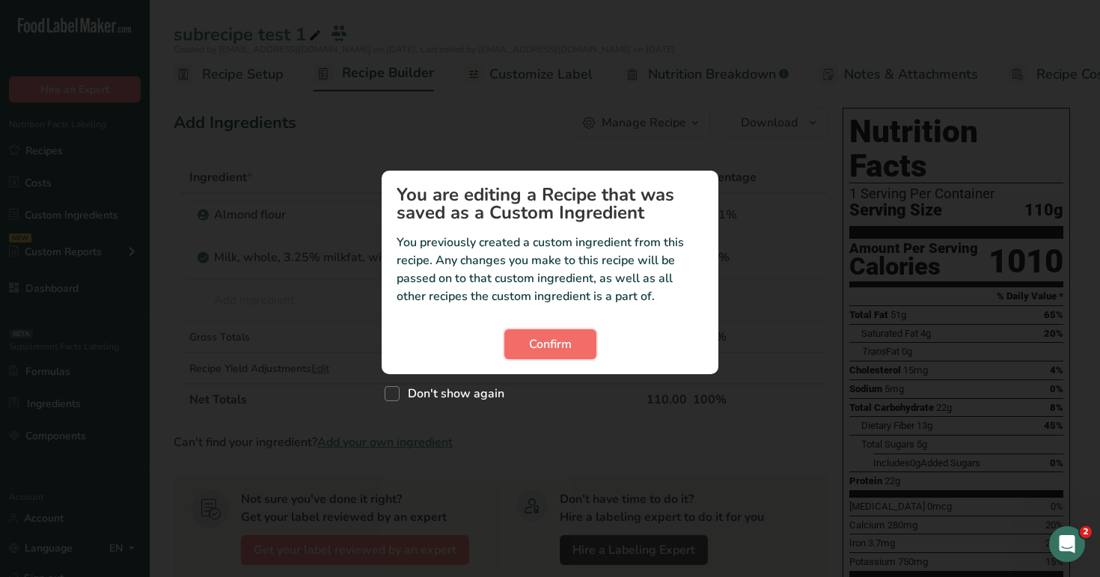
click at [571, 342] on span "Confirm" at bounding box center [550, 344] width 43 height 18
